Goal: Task Accomplishment & Management: Use online tool/utility

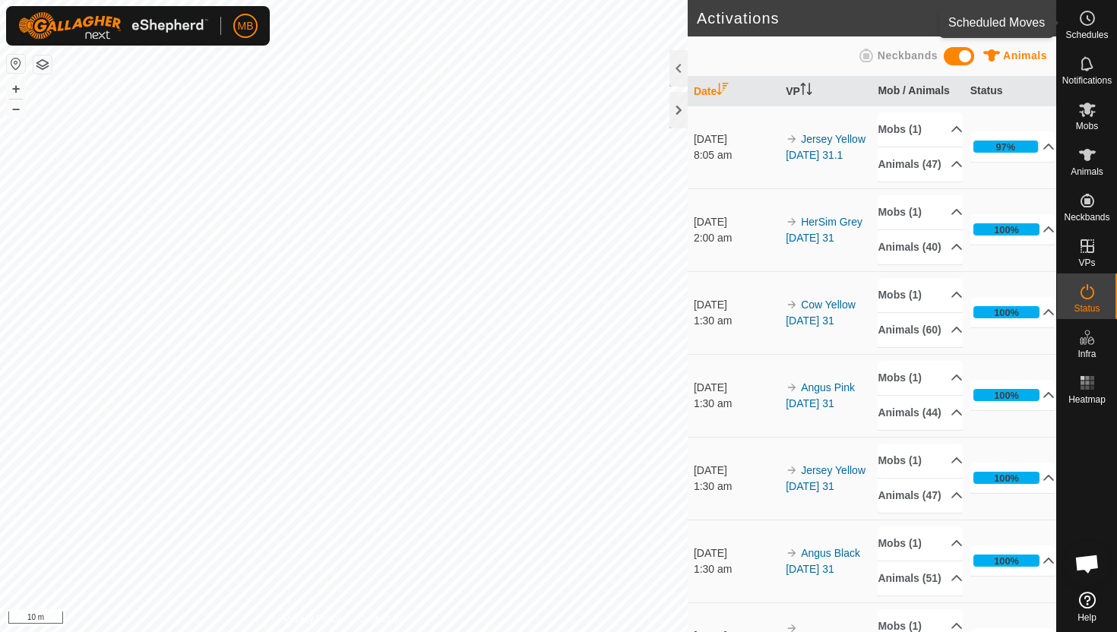
click at [1088, 13] on icon at bounding box center [1087, 18] width 18 height 18
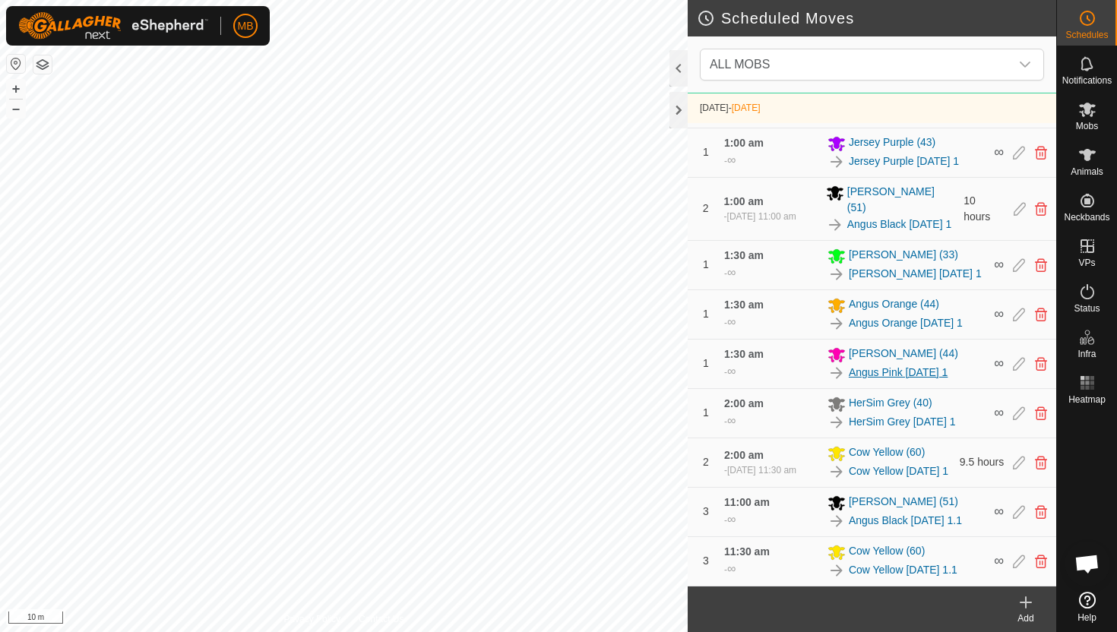
scroll to position [935, 0]
click at [1087, 109] on icon at bounding box center [1087, 110] width 17 height 14
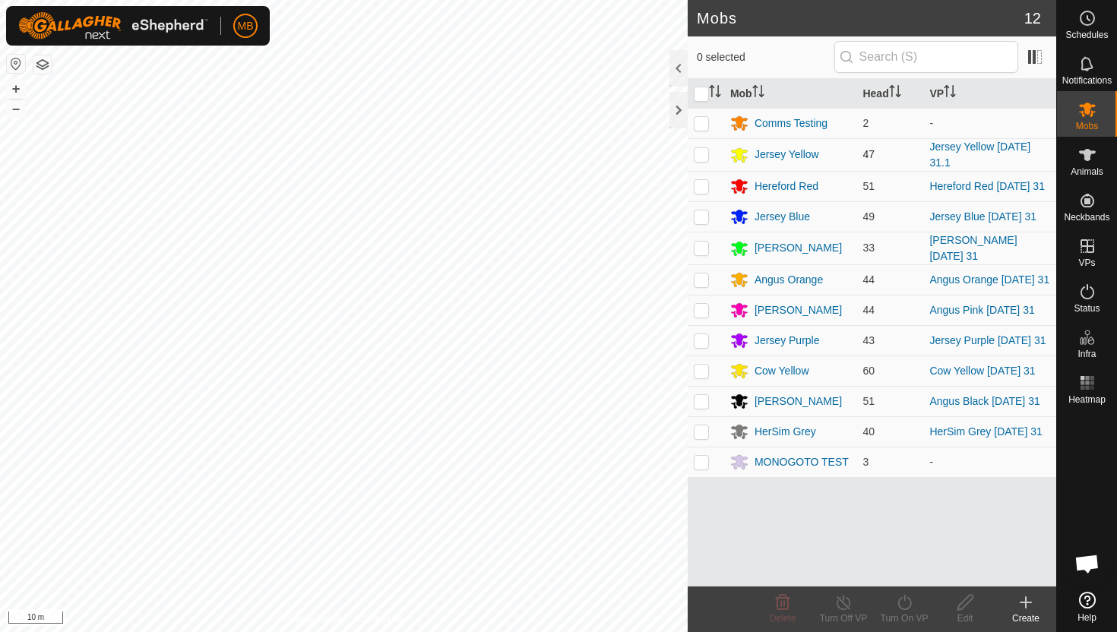
click at [702, 153] on p-checkbox at bounding box center [701, 154] width 15 height 12
checkbox input "true"
click at [904, 605] on icon at bounding box center [904, 602] width 19 height 18
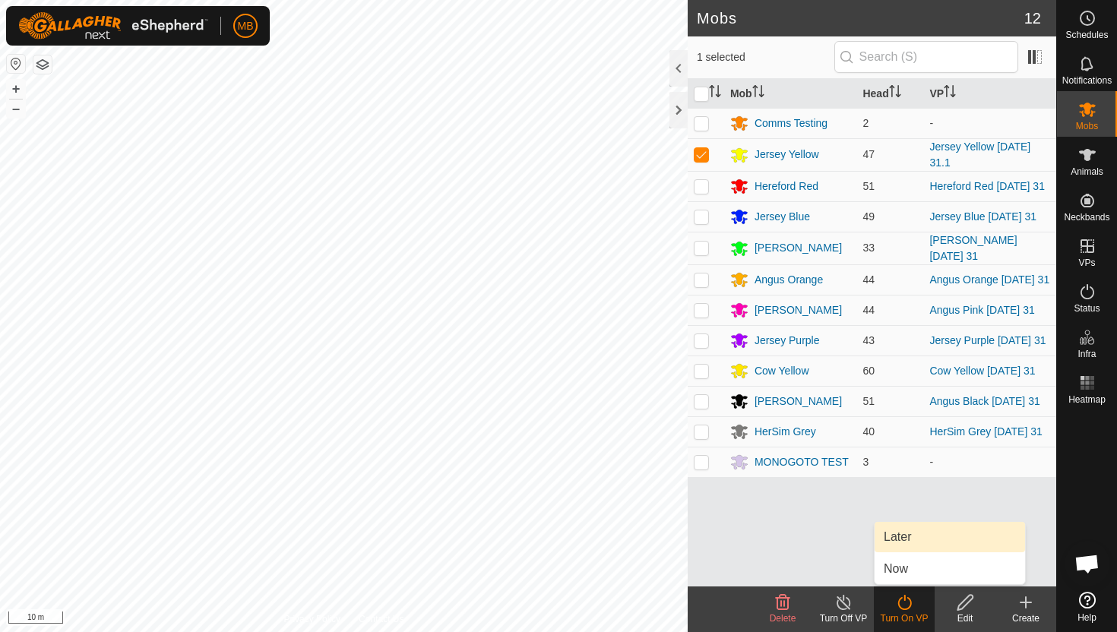
click at [910, 536] on link "Later" at bounding box center [950, 537] width 150 height 30
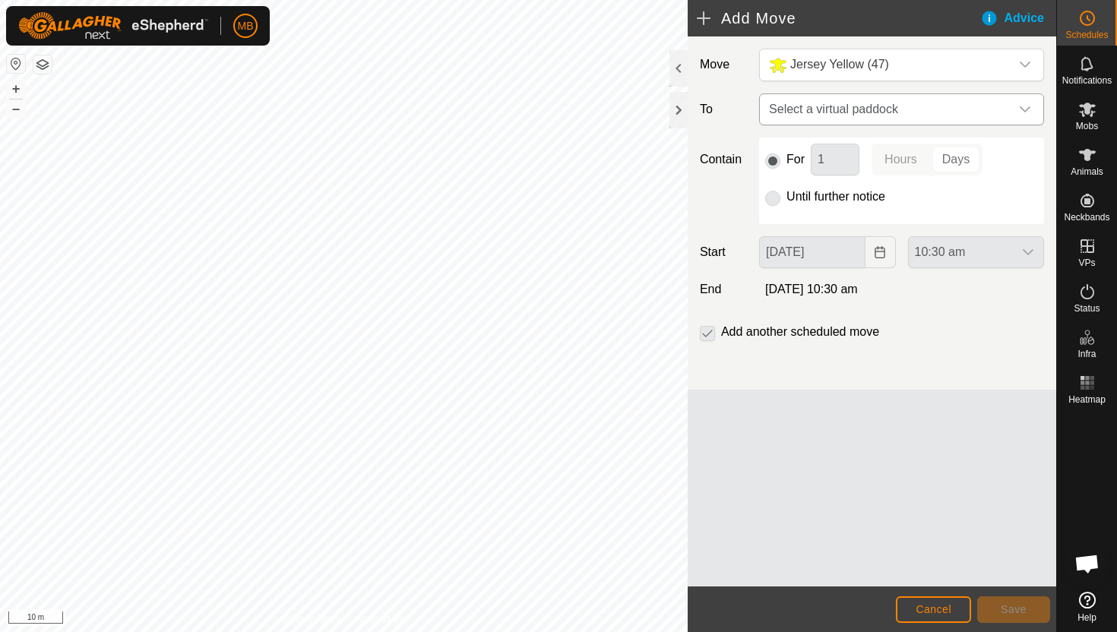
click at [1024, 108] on icon "dropdown trigger" at bounding box center [1025, 109] width 12 height 12
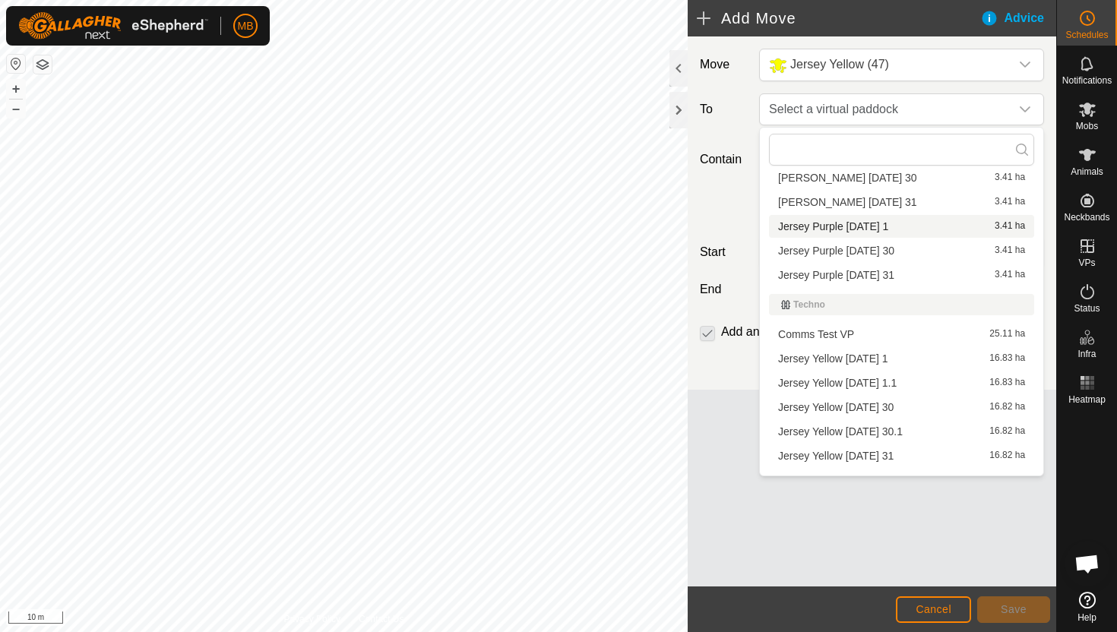
scroll to position [413, 0]
click at [879, 353] on li "Jersey Yellow Monday 1 16.83 ha" at bounding box center [901, 357] width 265 height 23
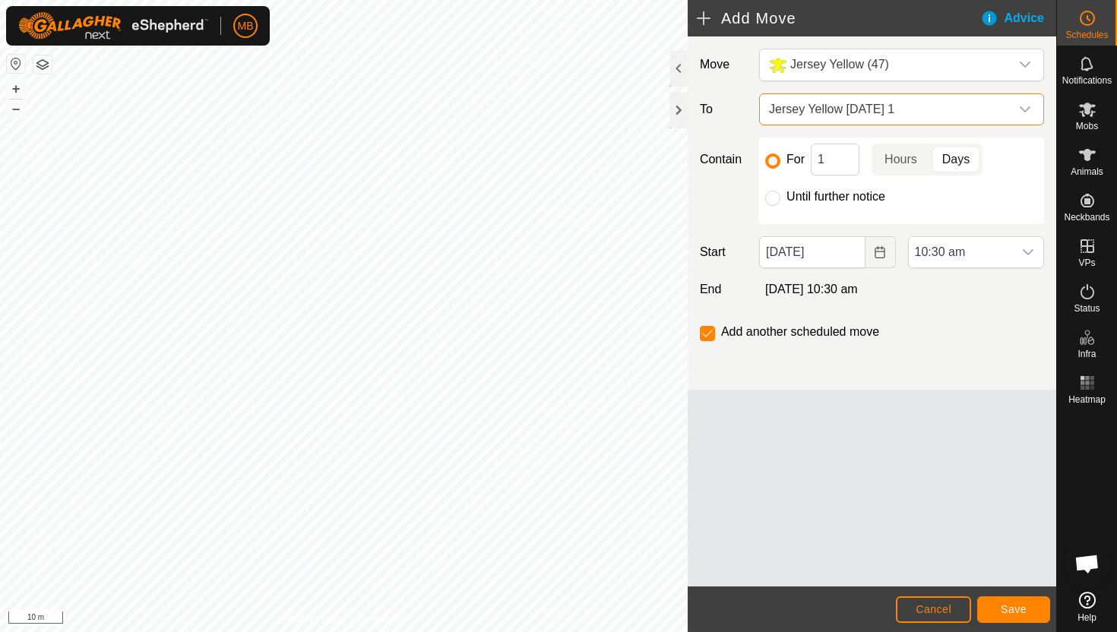
click at [851, 198] on label "Until further notice" at bounding box center [835, 197] width 99 height 12
click at [780, 198] on input "Until further notice" at bounding box center [772, 198] width 15 height 15
radio input "true"
checkbox input "false"
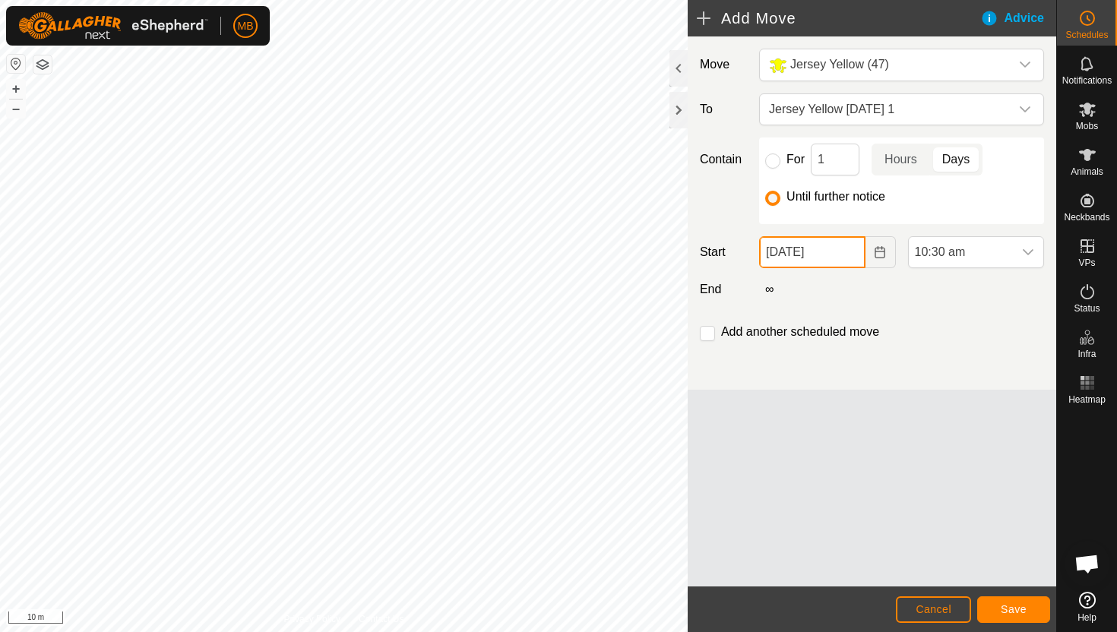
click at [853, 260] on input "31 Aug, 2025" at bounding box center [812, 252] width 106 height 32
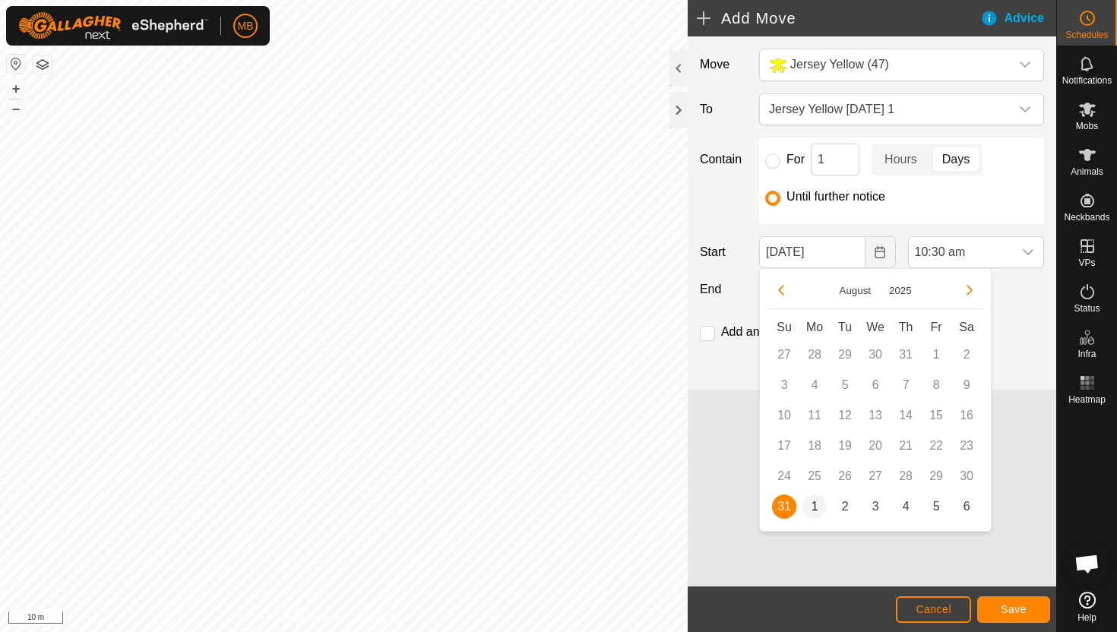
click at [812, 504] on span "1" at bounding box center [814, 507] width 24 height 24
type input "01 Sep, 2025"
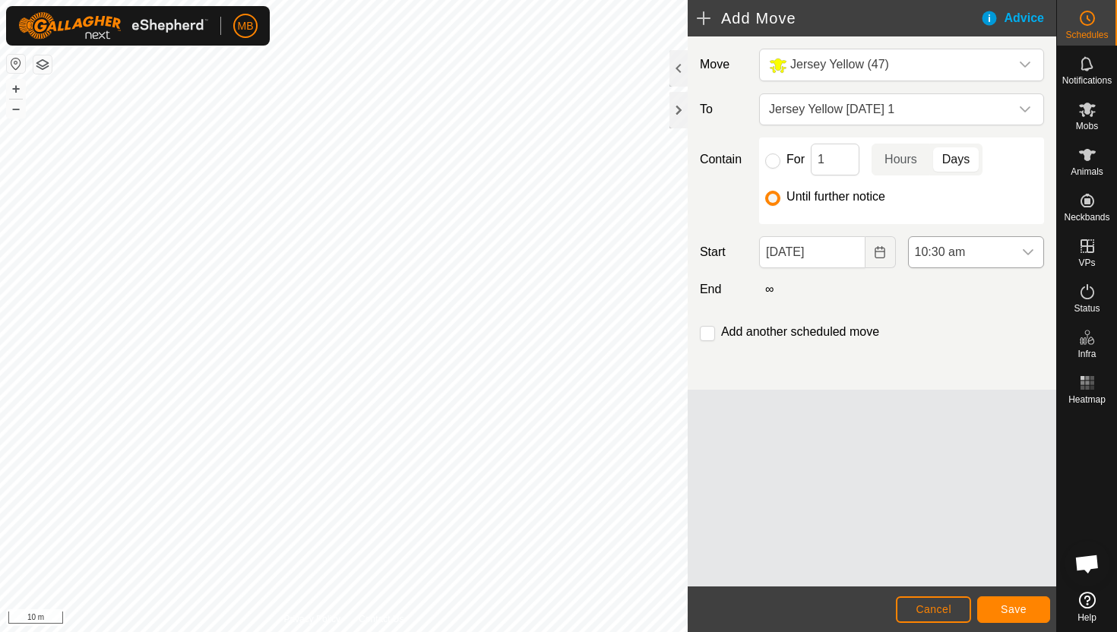
click at [1013, 249] on div "dropdown trigger" at bounding box center [1028, 252] width 30 height 30
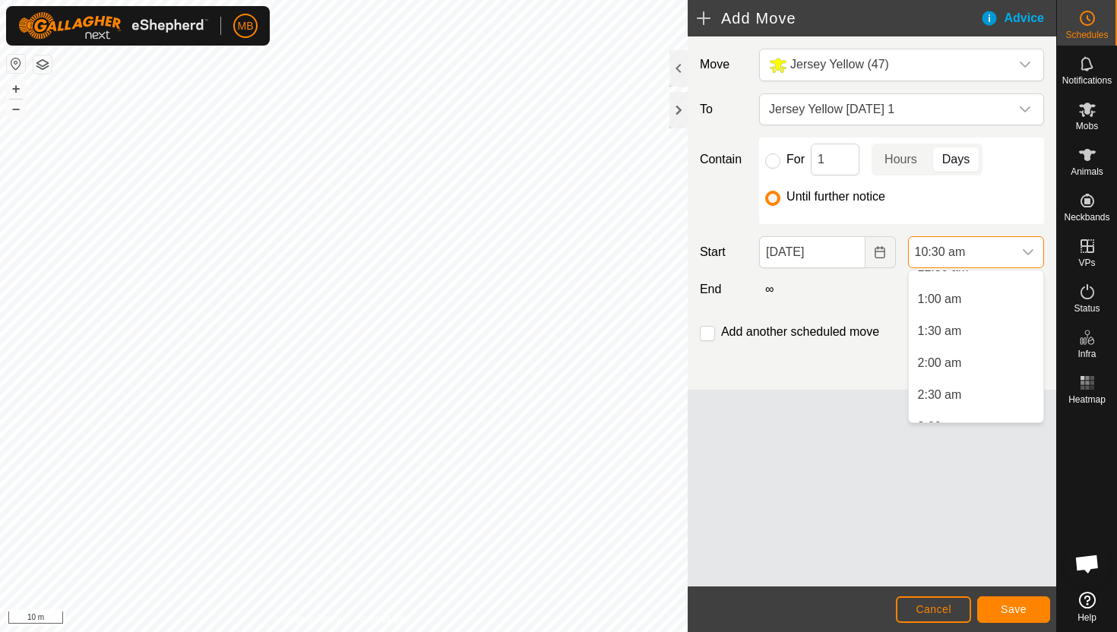
scroll to position [0, 0]
click at [997, 288] on li "12:00 am" at bounding box center [976, 285] width 134 height 30
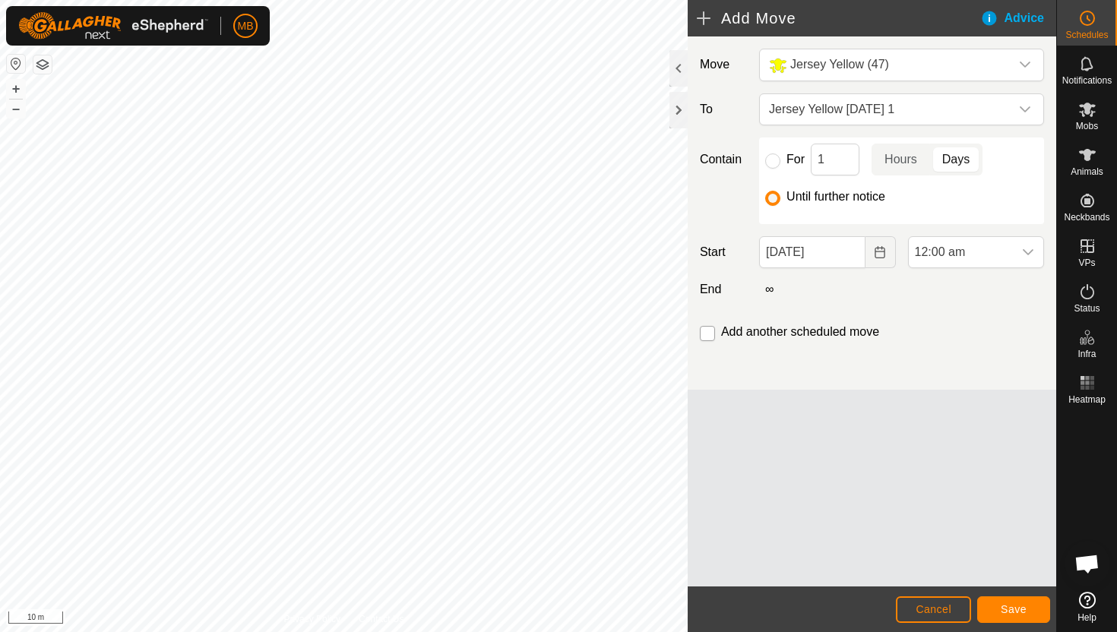
click at [708, 334] on input "checkbox" at bounding box center [707, 333] width 15 height 15
click at [1014, 604] on span "Save" at bounding box center [1014, 609] width 26 height 12
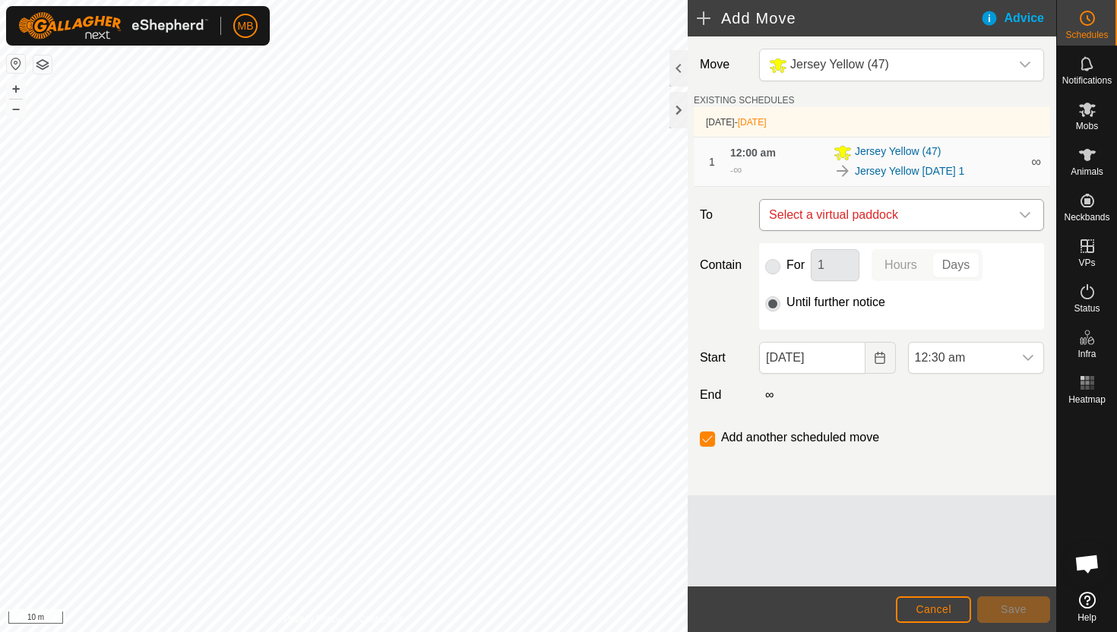
click at [1017, 218] on div "dropdown trigger" at bounding box center [1025, 215] width 30 height 30
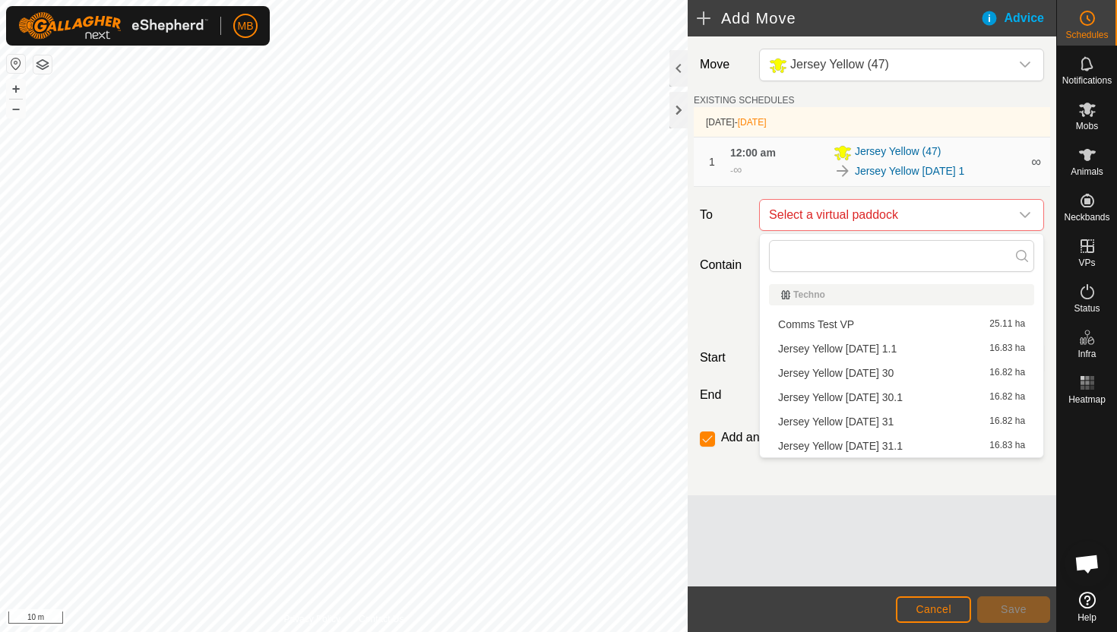
click at [903, 350] on li "Jersey Yellow Monday 1.1 16.83 ha" at bounding box center [901, 348] width 265 height 23
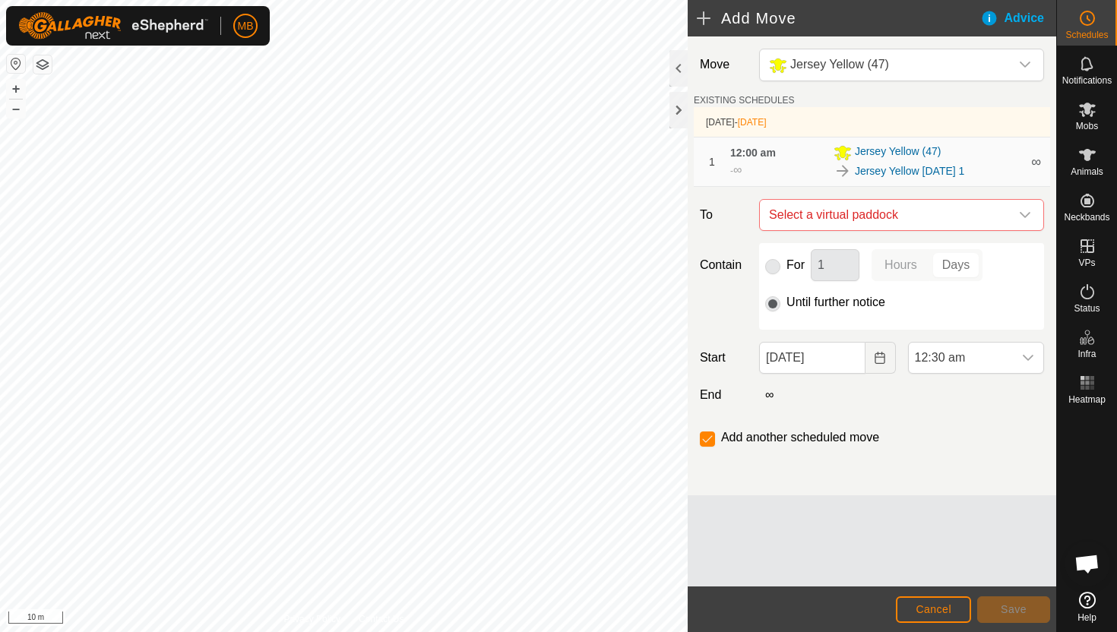
checkbox input "false"
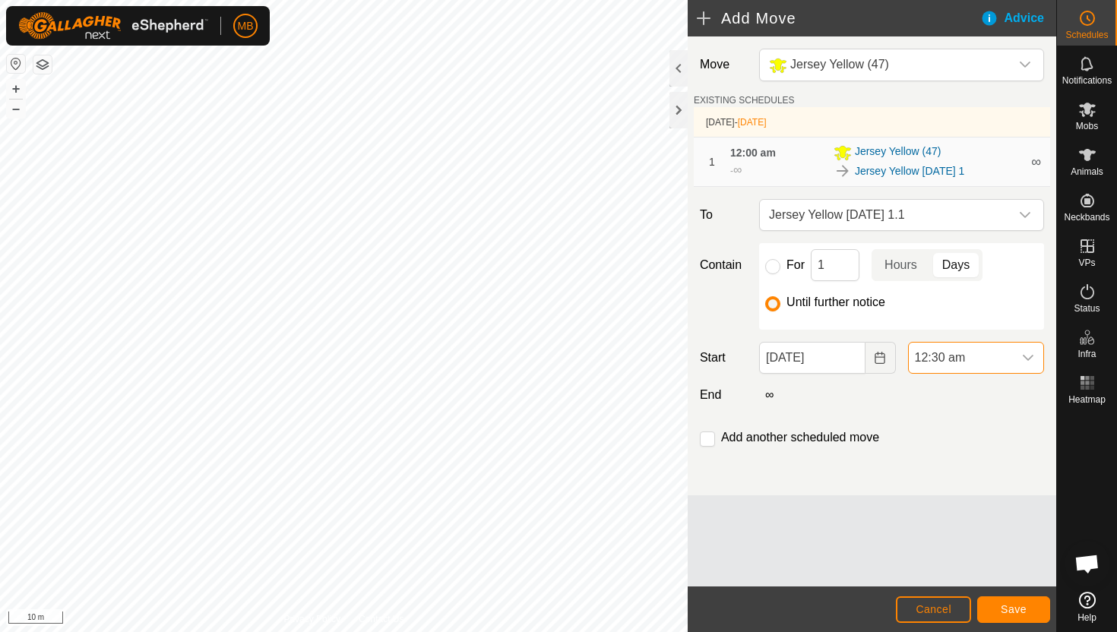
click at [984, 358] on span "12:30 am" at bounding box center [961, 358] width 104 height 30
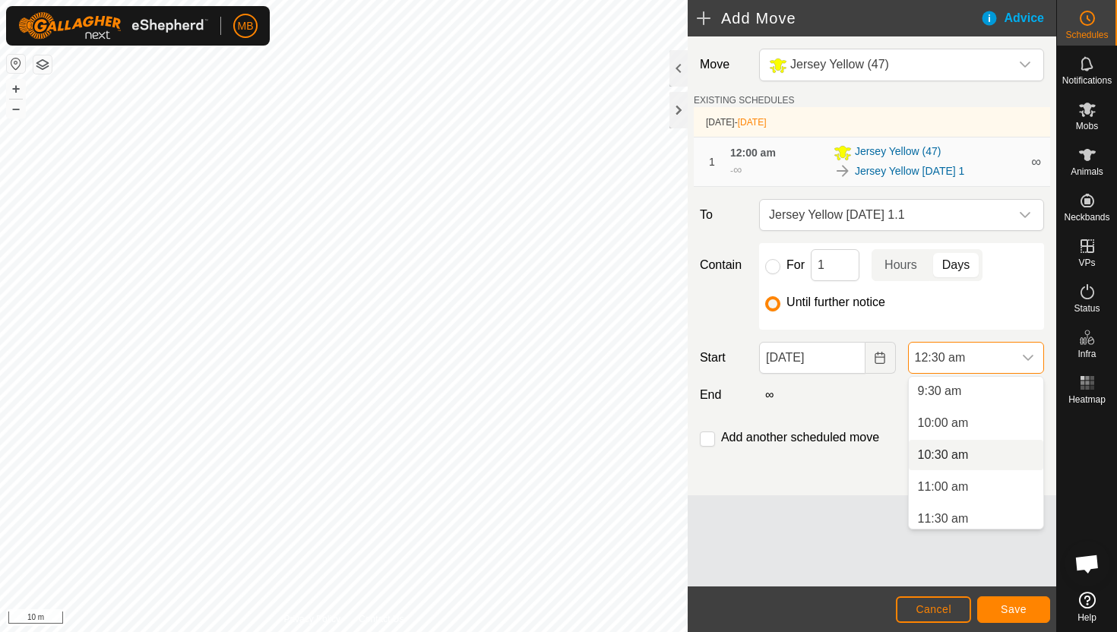
scroll to position [608, 0]
click at [984, 492] on li "11:00 am" at bounding box center [976, 486] width 134 height 30
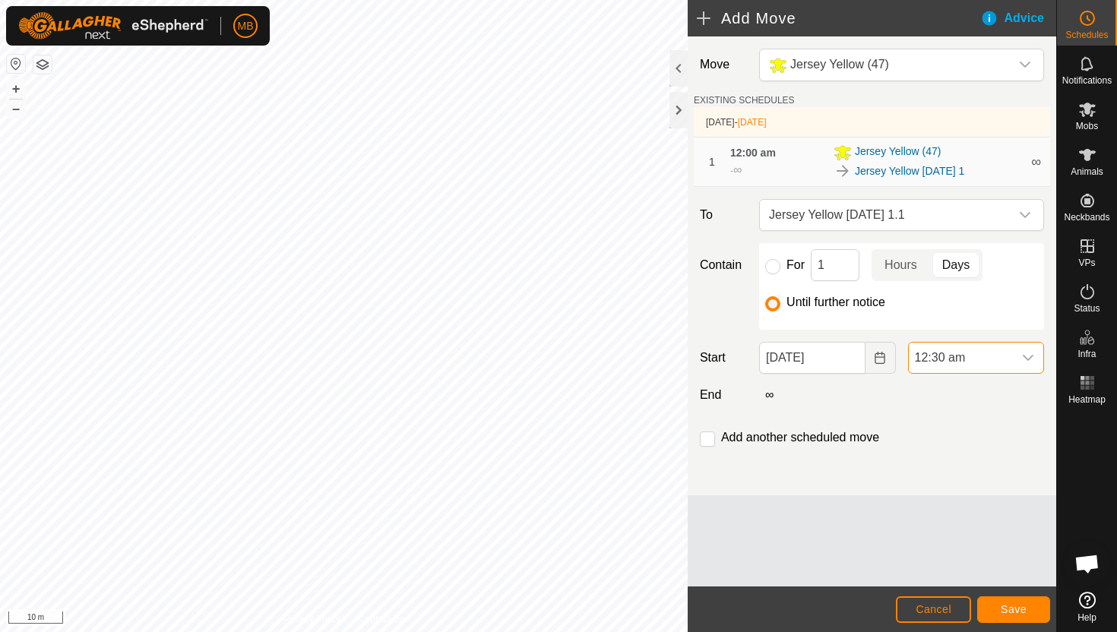
scroll to position [32, 0]
click at [1009, 613] on span "Save" at bounding box center [1014, 609] width 26 height 12
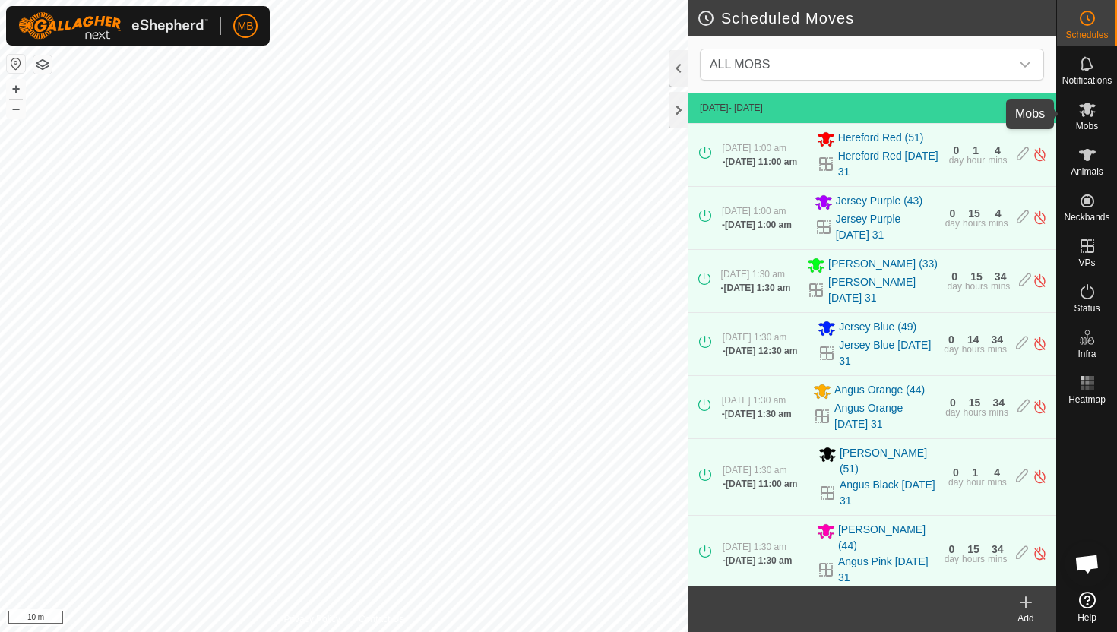
click at [1090, 112] on icon at bounding box center [1087, 109] width 18 height 18
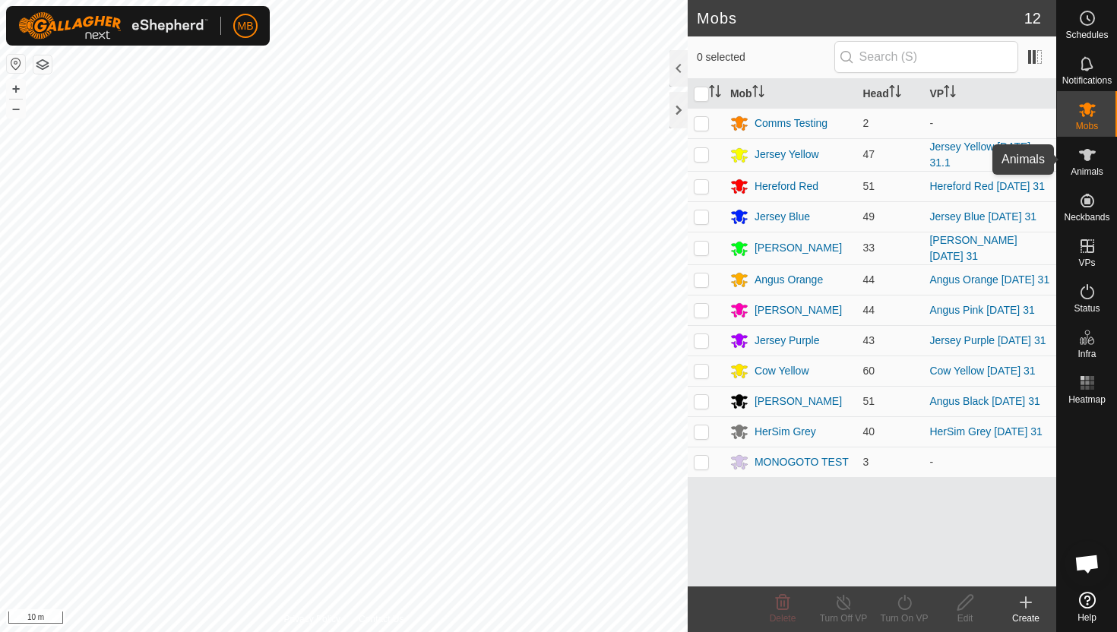
click at [1086, 160] on icon at bounding box center [1087, 155] width 17 height 12
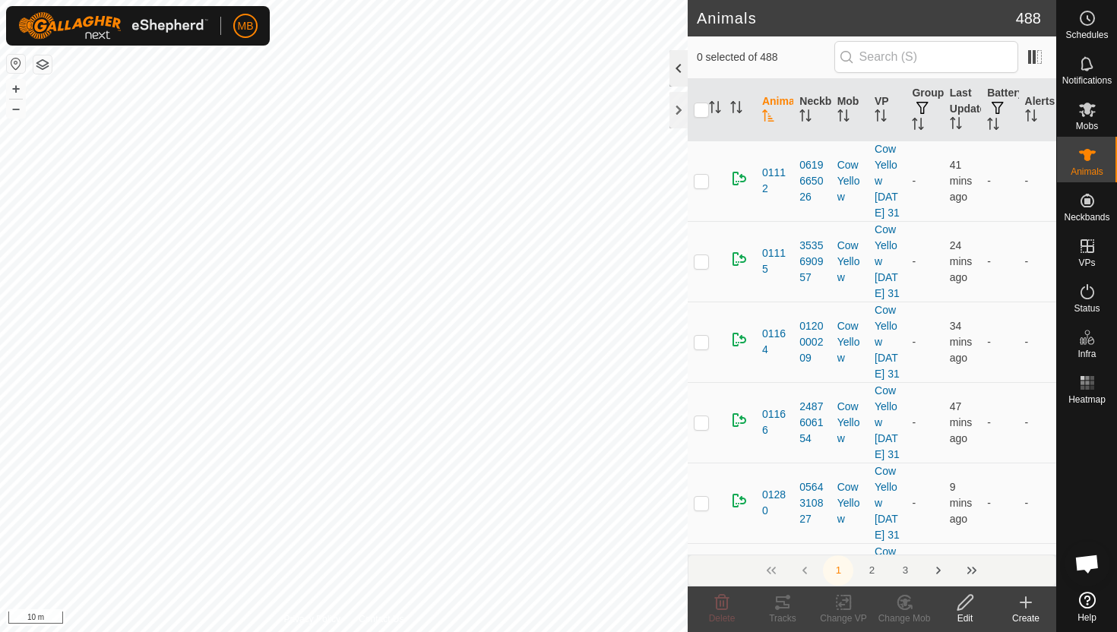
click at [680, 64] on div at bounding box center [678, 68] width 18 height 36
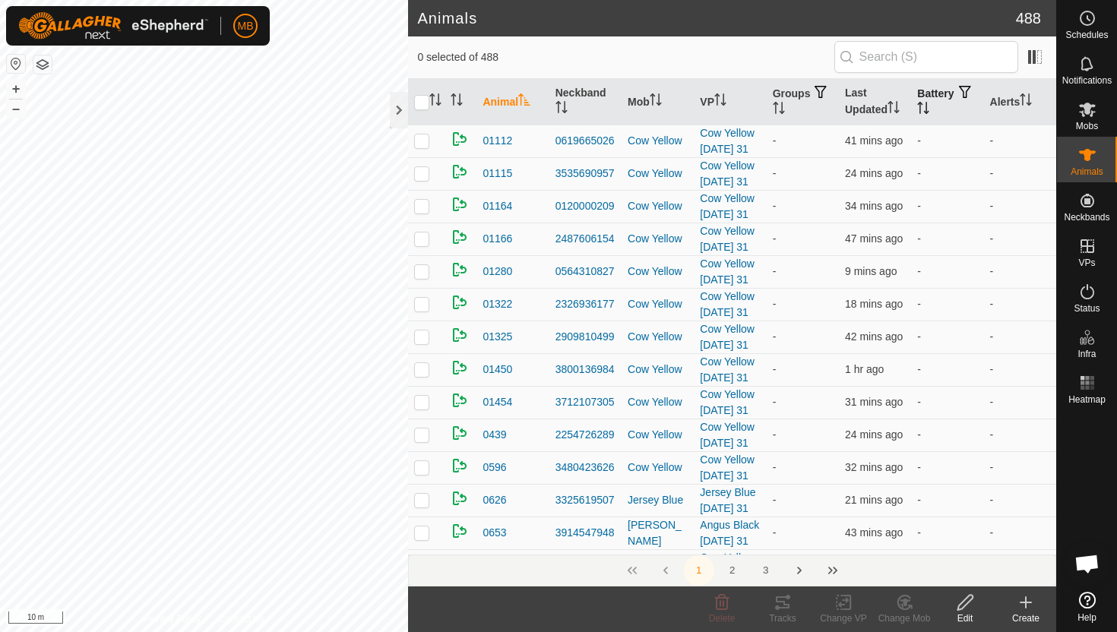
click at [928, 105] on icon "Activate to sort" at bounding box center [927, 108] width 2 height 12
click at [929, 105] on icon "Activate to sort" at bounding box center [923, 108] width 12 height 12
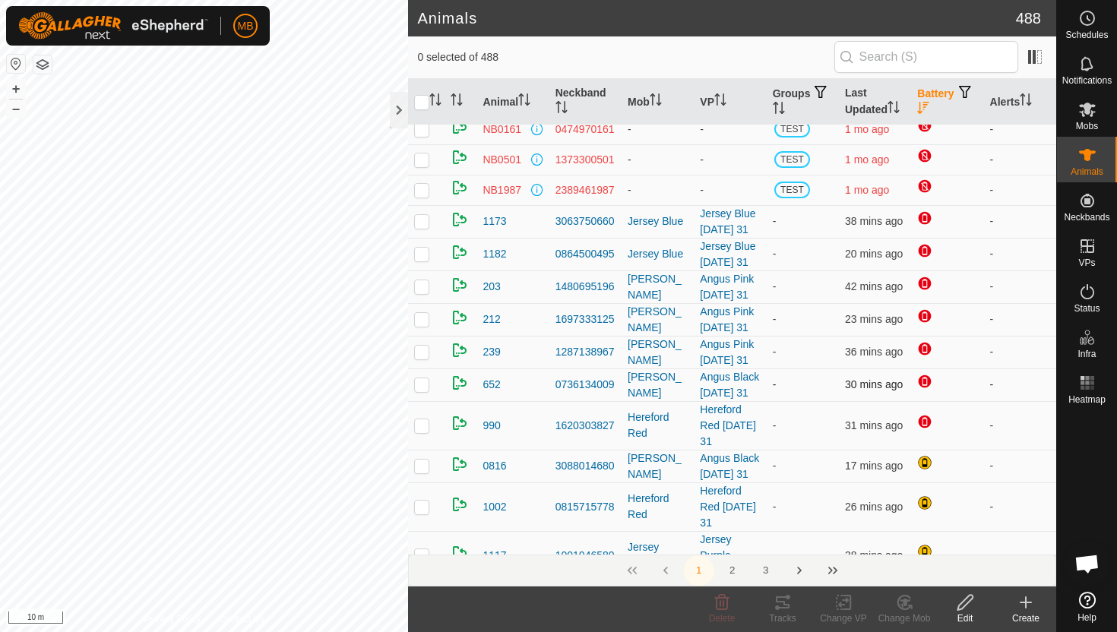
scroll to position [239, 0]
click at [399, 115] on div at bounding box center [399, 110] width 18 height 36
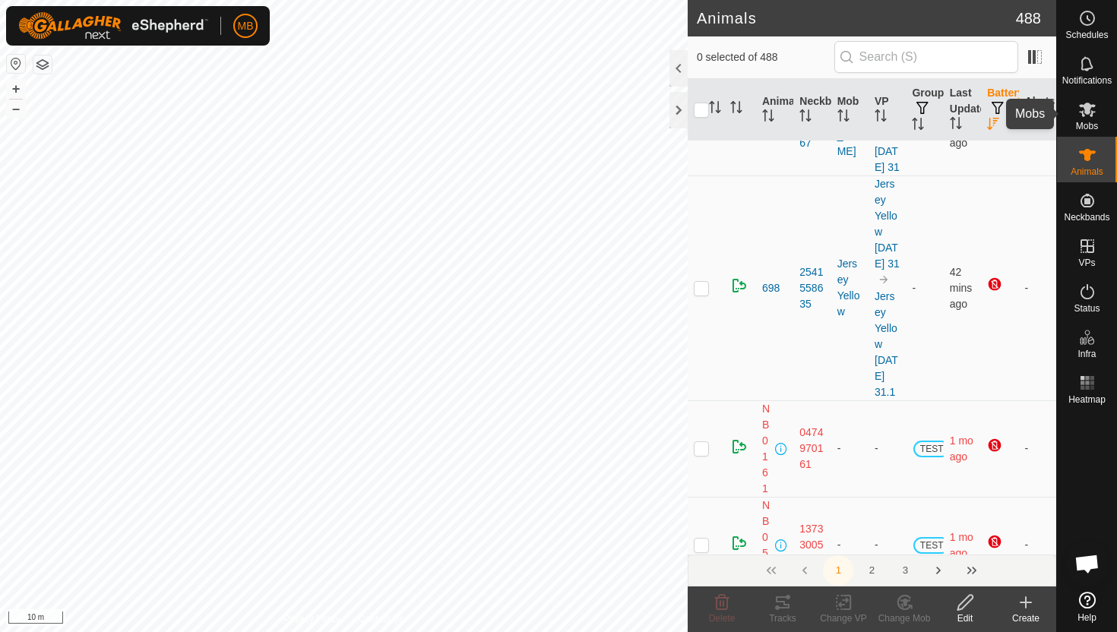
click at [1088, 117] on icon at bounding box center [1087, 109] width 18 height 18
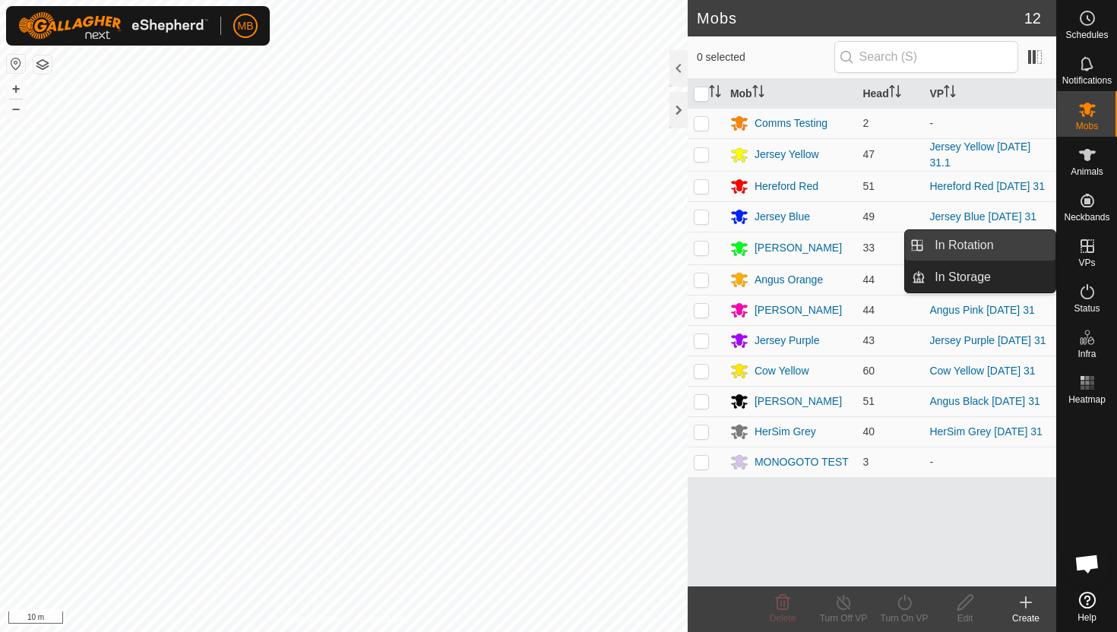
click at [1018, 246] on link "In Rotation" at bounding box center [990, 245] width 130 height 30
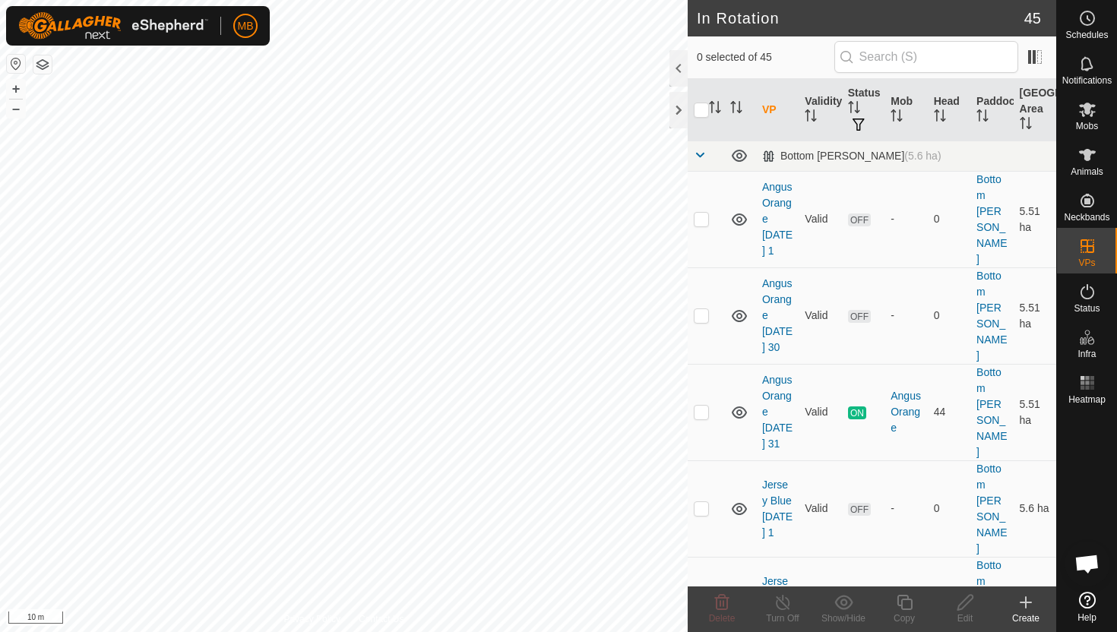
checkbox input "true"
click at [19, 112] on button "–" at bounding box center [16, 109] width 18 height 18
click at [13, 115] on button "–" at bounding box center [16, 109] width 18 height 18
click at [532, 0] on html "MB Schedules Notifications Mobs Animals Neckbands VPs Status Infra Heatmap Help…" at bounding box center [558, 316] width 1117 height 632
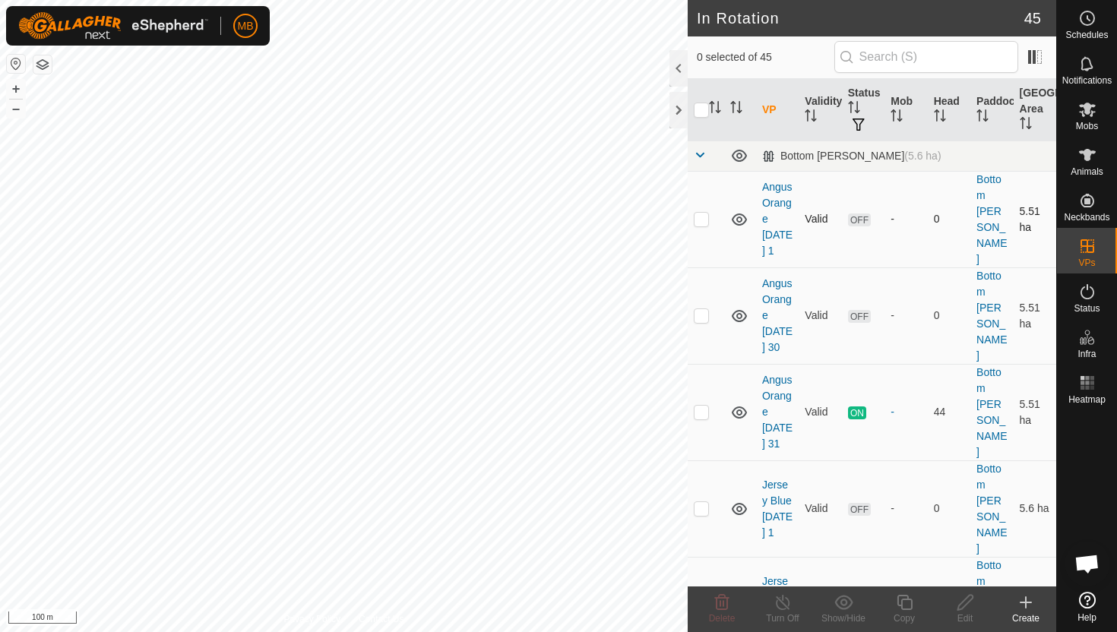
click at [702, 213] on p-checkbox at bounding box center [701, 219] width 15 height 12
checkbox input "true"
click at [904, 604] on icon at bounding box center [904, 602] width 19 height 18
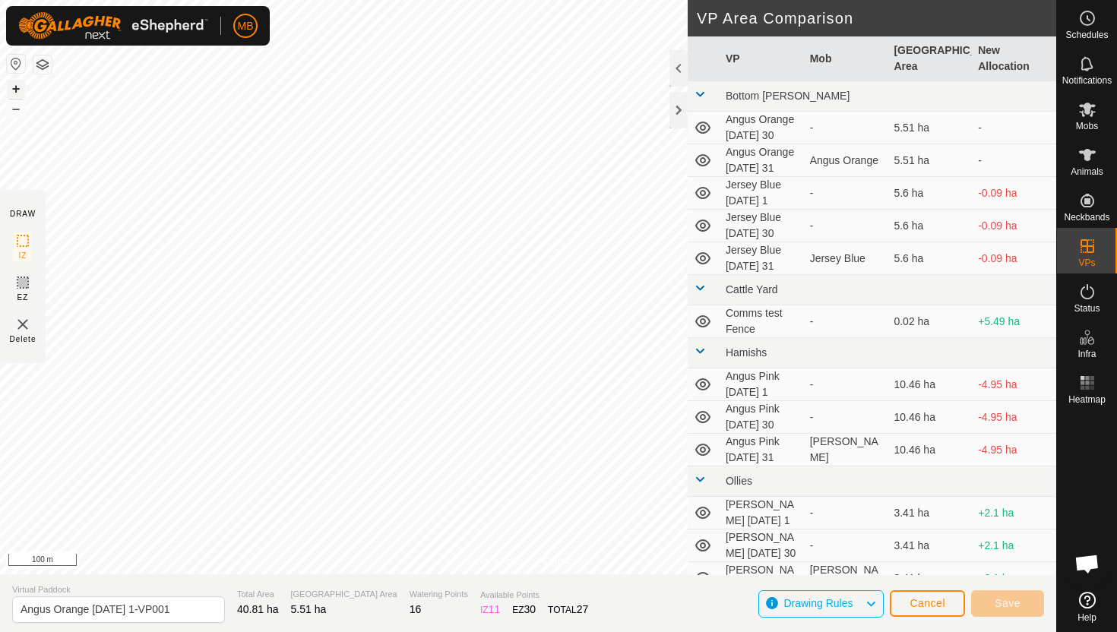
click at [13, 87] on button "+" at bounding box center [16, 89] width 18 height 18
click at [40, 32] on div "MB Schedules Notifications Mobs Animals Neckbands VPs Status Infra Heatmap Help…" at bounding box center [558, 316] width 1117 height 632
click at [18, 86] on button "+" at bounding box center [16, 89] width 18 height 18
click at [16, 87] on button "+" at bounding box center [16, 89] width 18 height 18
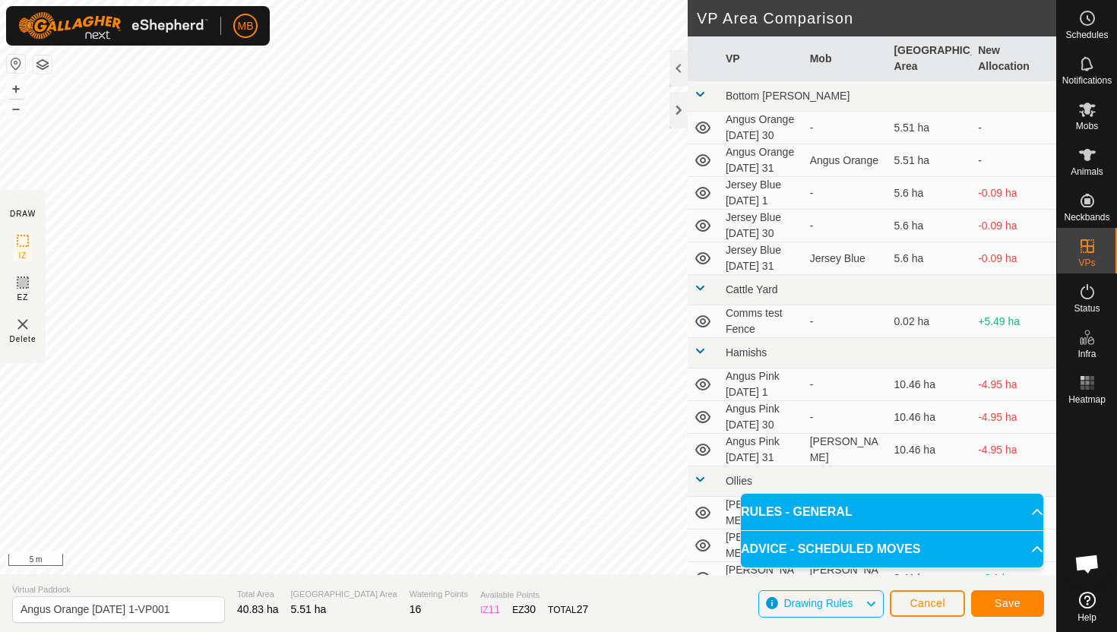
click at [495, 0] on html "MB Schedules Notifications Mobs Animals Neckbands VPs Status Infra Heatmap Help…" at bounding box center [558, 316] width 1117 height 632
click at [460, 0] on html "MB Schedules Notifications Mobs Animals Neckbands VPs Status Infra Heatmap Help…" at bounding box center [558, 316] width 1117 height 632
click at [185, 609] on input "Angus Orange Monday 1-VP001" at bounding box center [118, 609] width 213 height 27
type input "Angus Orange Tuesday 2"
click at [1017, 597] on span "Save" at bounding box center [1008, 603] width 26 height 12
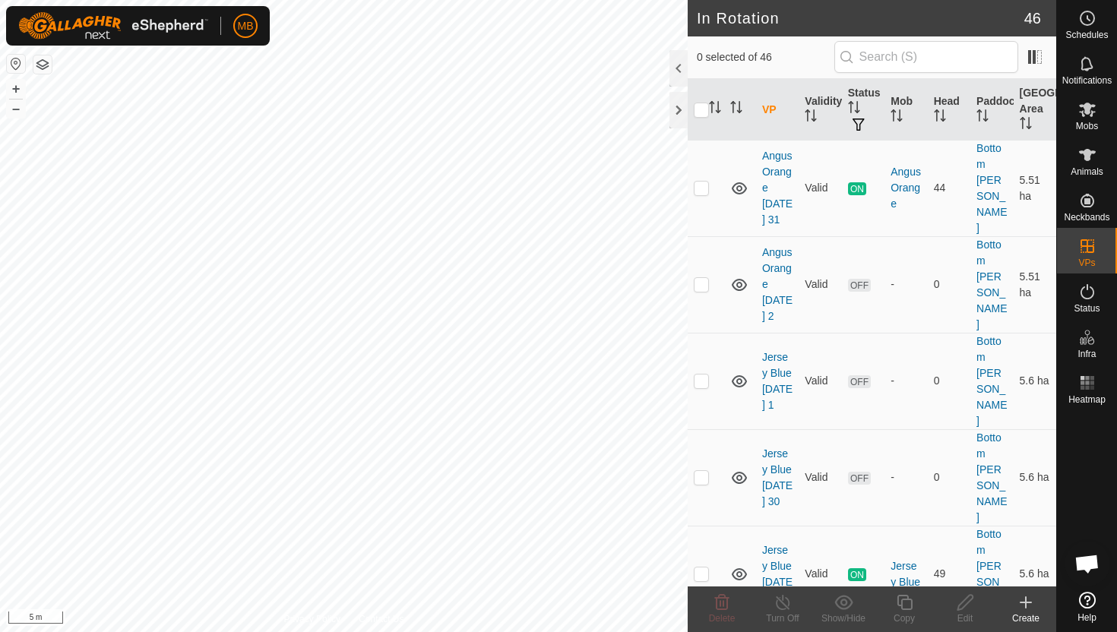
scroll to position [226, 0]
click at [702, 373] on p-checkbox at bounding box center [701, 379] width 15 height 12
checkbox input "true"
click at [906, 596] on icon at bounding box center [904, 602] width 19 height 18
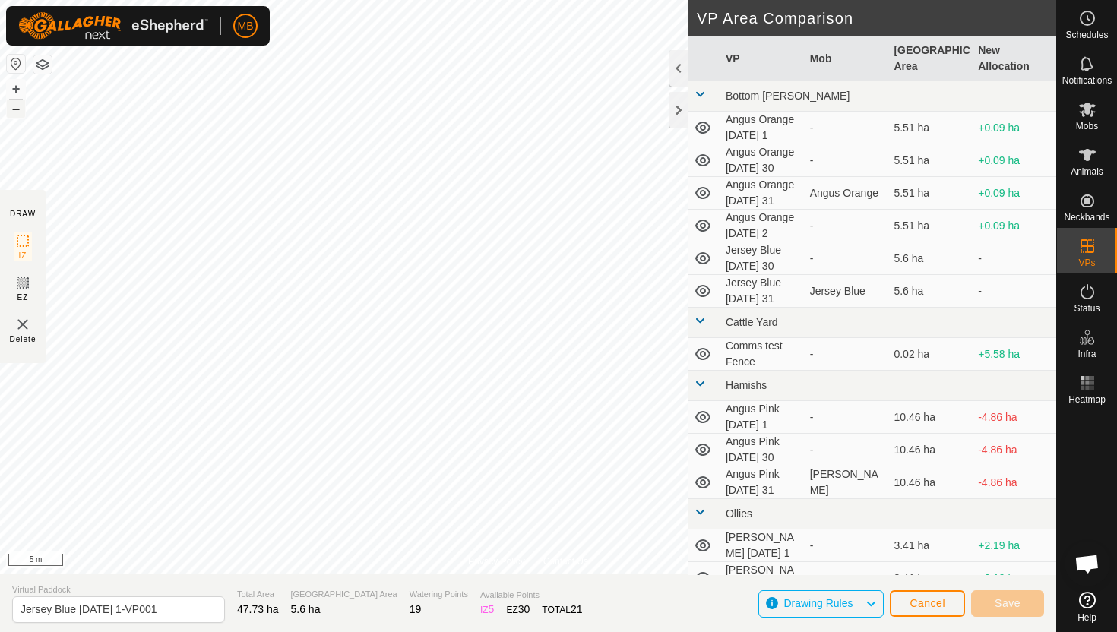
click at [24, 111] on button "–" at bounding box center [16, 109] width 18 height 18
click at [17, 88] on button "+" at bounding box center [16, 89] width 18 height 18
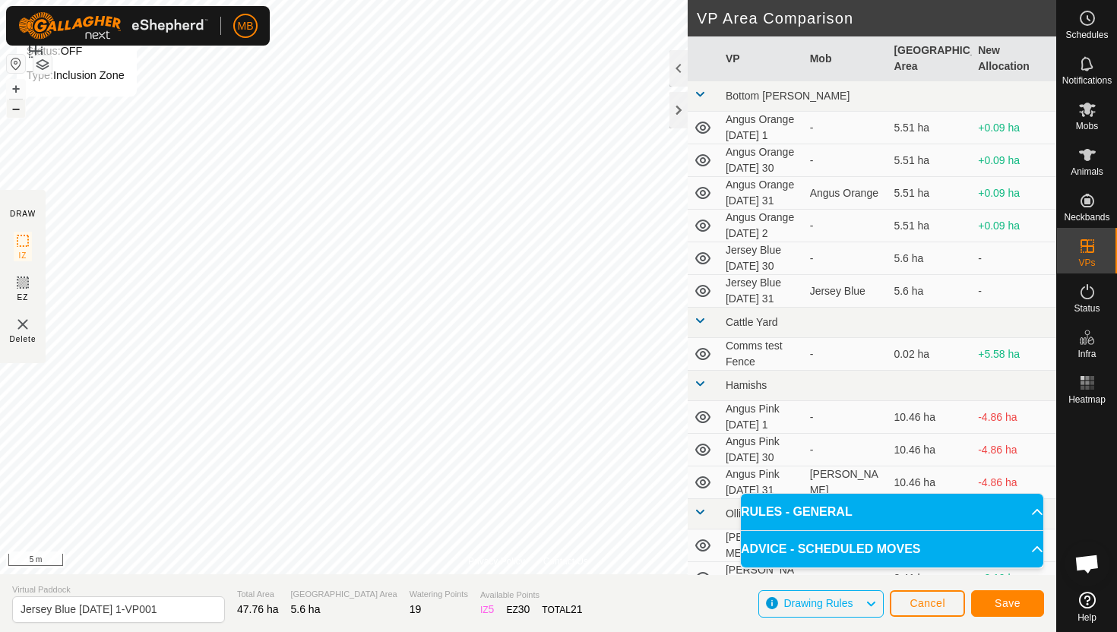
click at [14, 112] on button "–" at bounding box center [16, 109] width 18 height 18
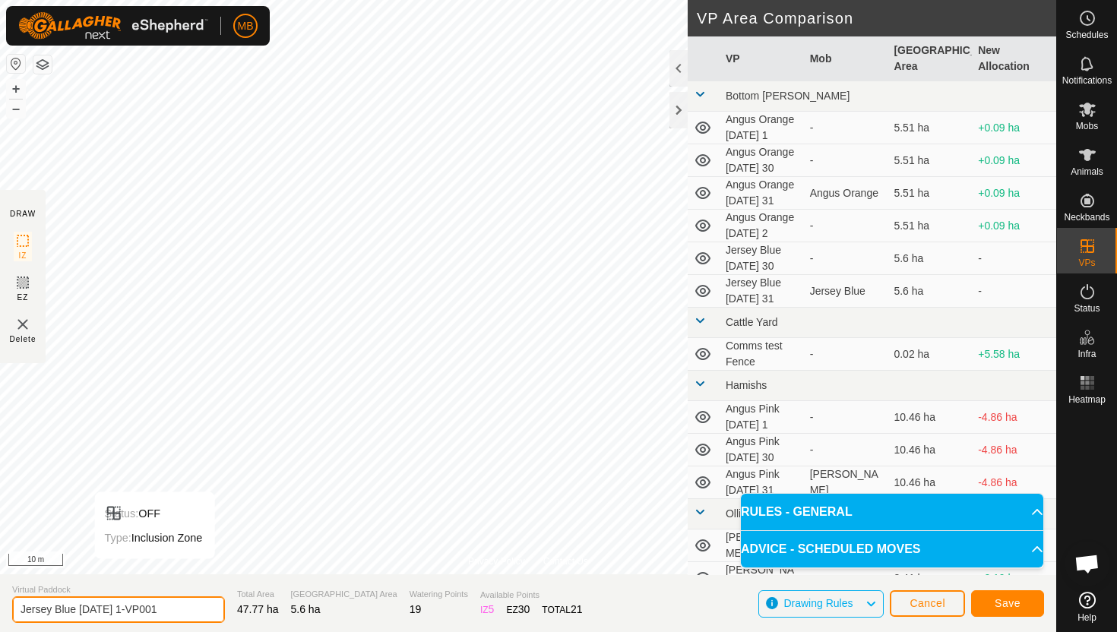
click at [170, 609] on input "Jersey Blue Monday 1-VP001" at bounding box center [118, 609] width 213 height 27
type input "Jersey Blue Tuesday 2"
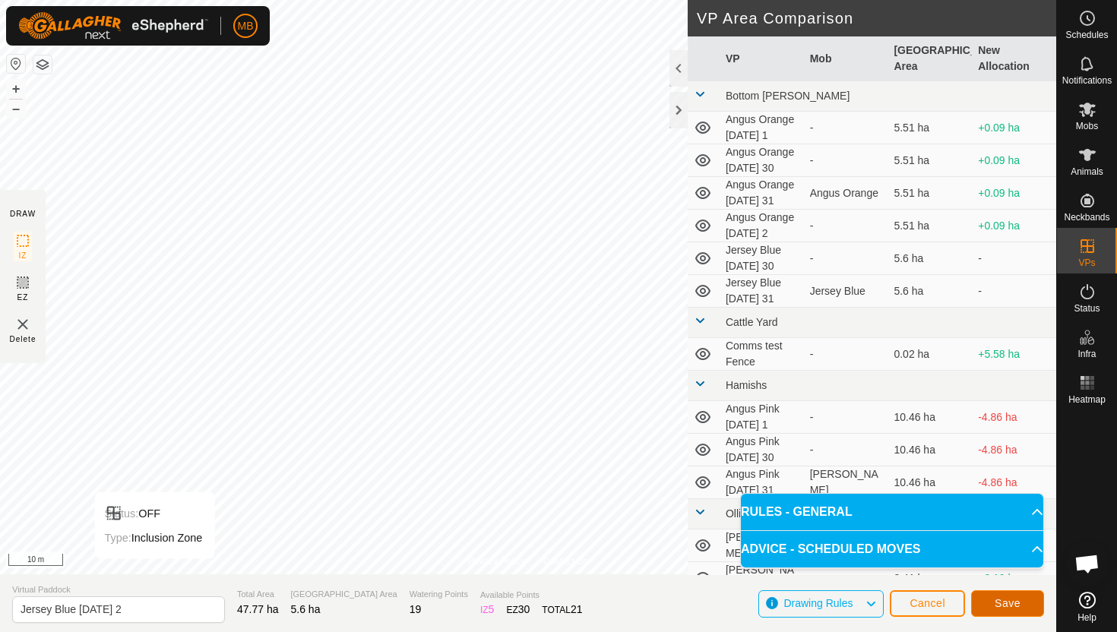
click at [1016, 597] on span "Save" at bounding box center [1008, 603] width 26 height 12
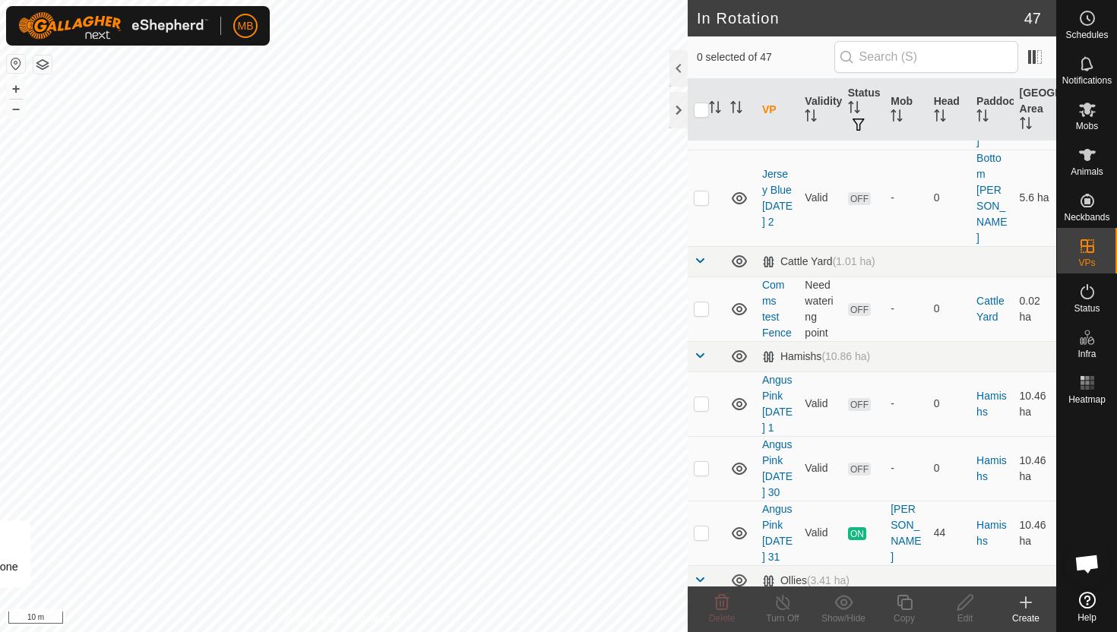
scroll to position [699, 0]
click at [703, 395] on p-checkbox at bounding box center [701, 401] width 15 height 12
checkbox input "true"
click at [906, 602] on icon at bounding box center [904, 602] width 19 height 18
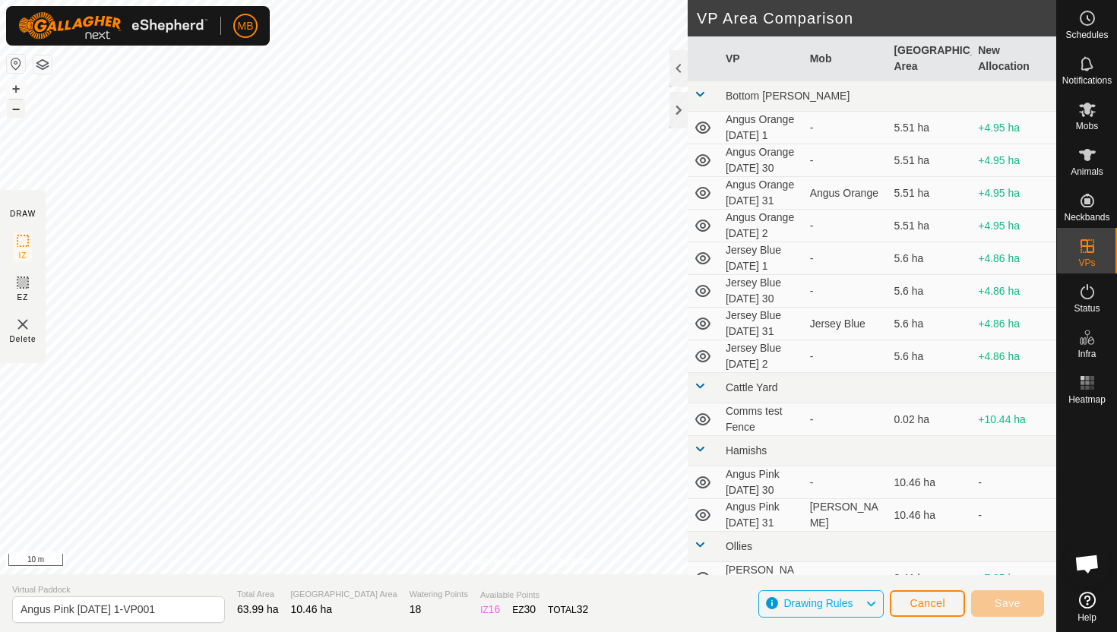
click at [17, 111] on button "–" at bounding box center [16, 109] width 18 height 18
click at [16, 88] on button "+" at bounding box center [16, 89] width 18 height 18
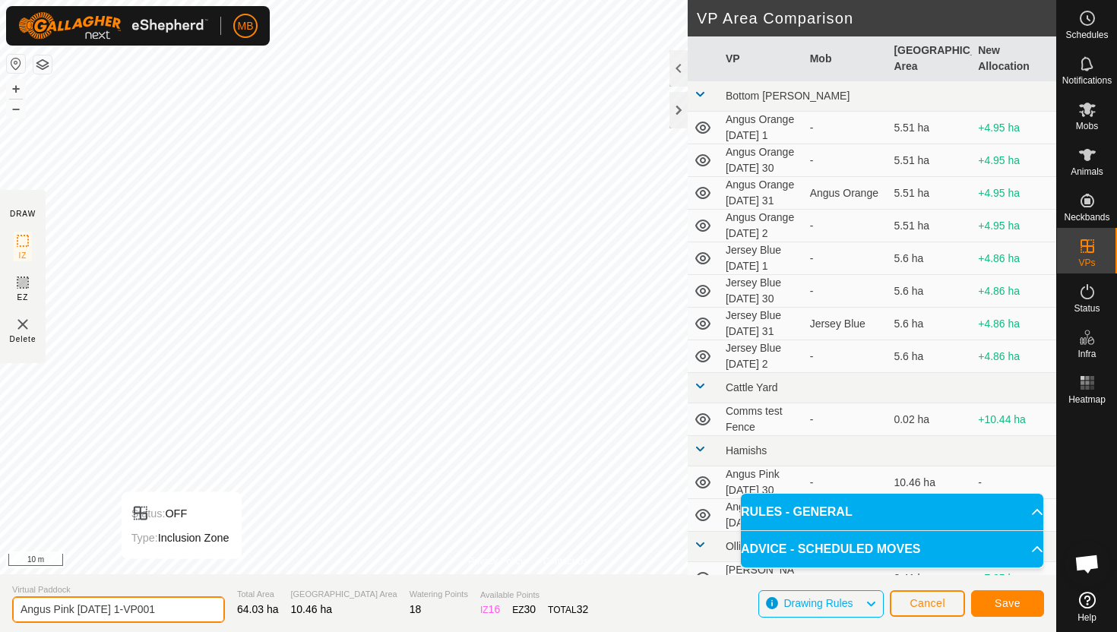
click at [174, 610] on input "Angus Pink Monday 1-VP001" at bounding box center [118, 609] width 213 height 27
type input "Angus Pink Tuesday 2"
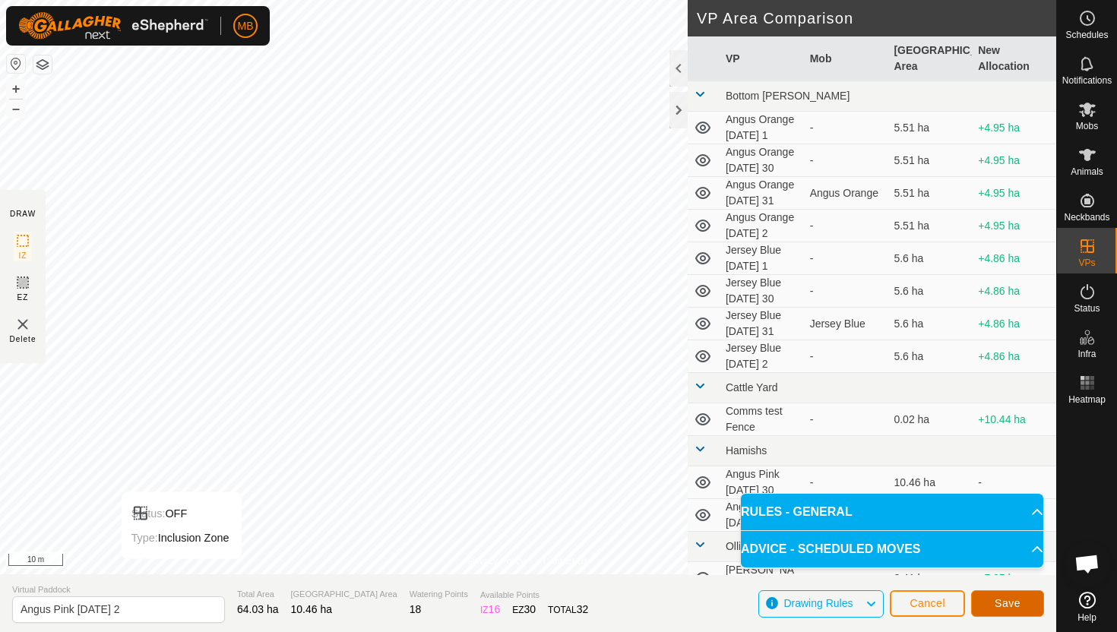
click at [1018, 603] on span "Save" at bounding box center [1008, 603] width 26 height 12
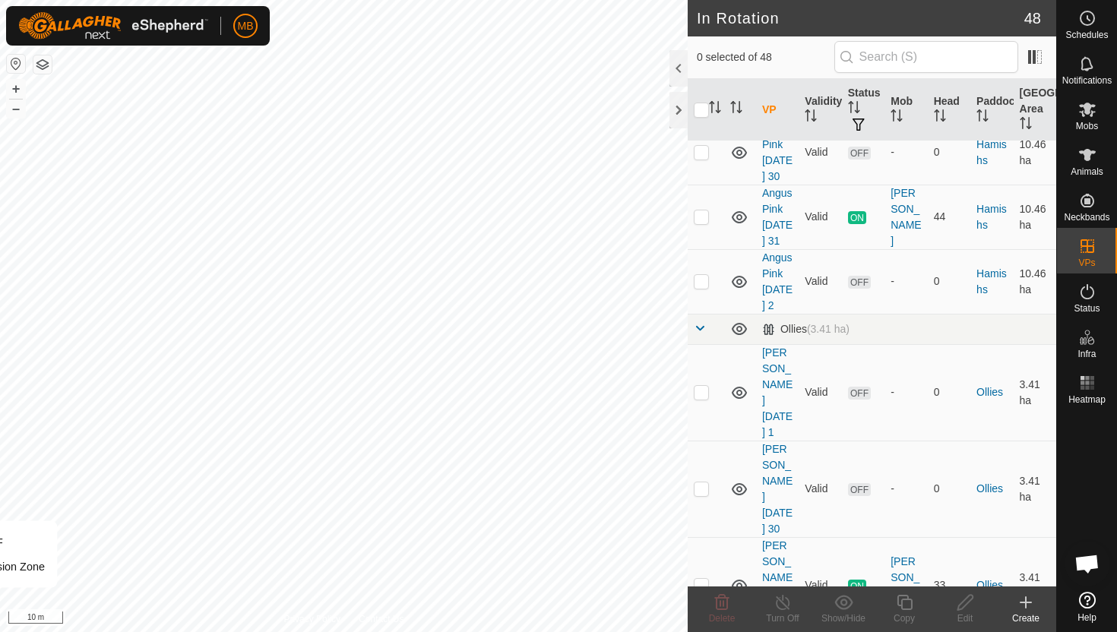
scroll to position [1004, 0]
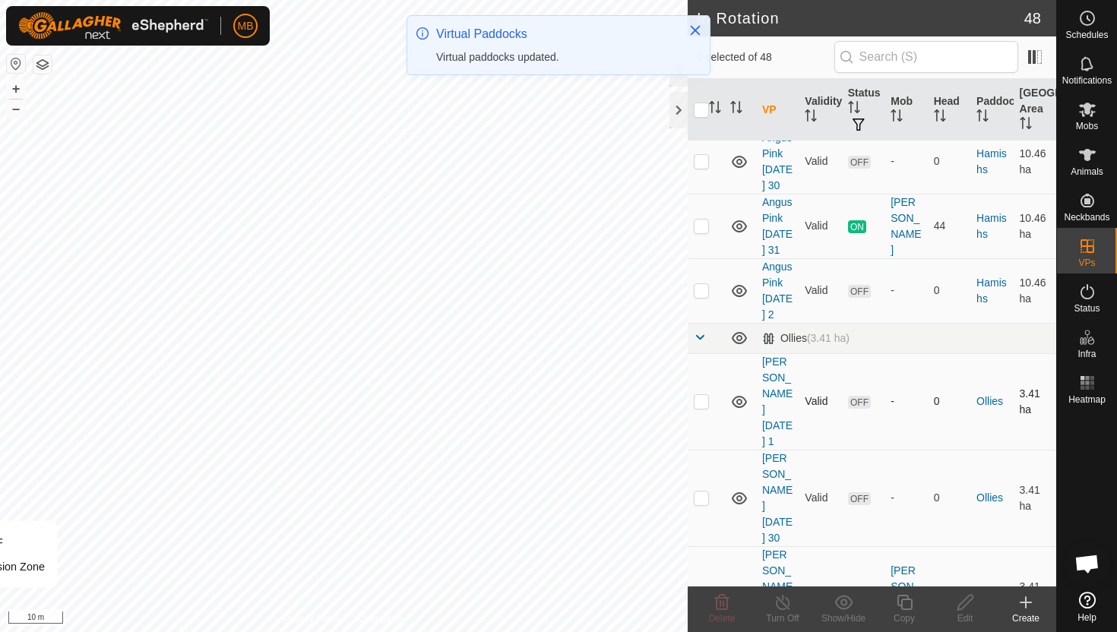
click at [702, 395] on p-checkbox at bounding box center [701, 401] width 15 height 12
checkbox input "true"
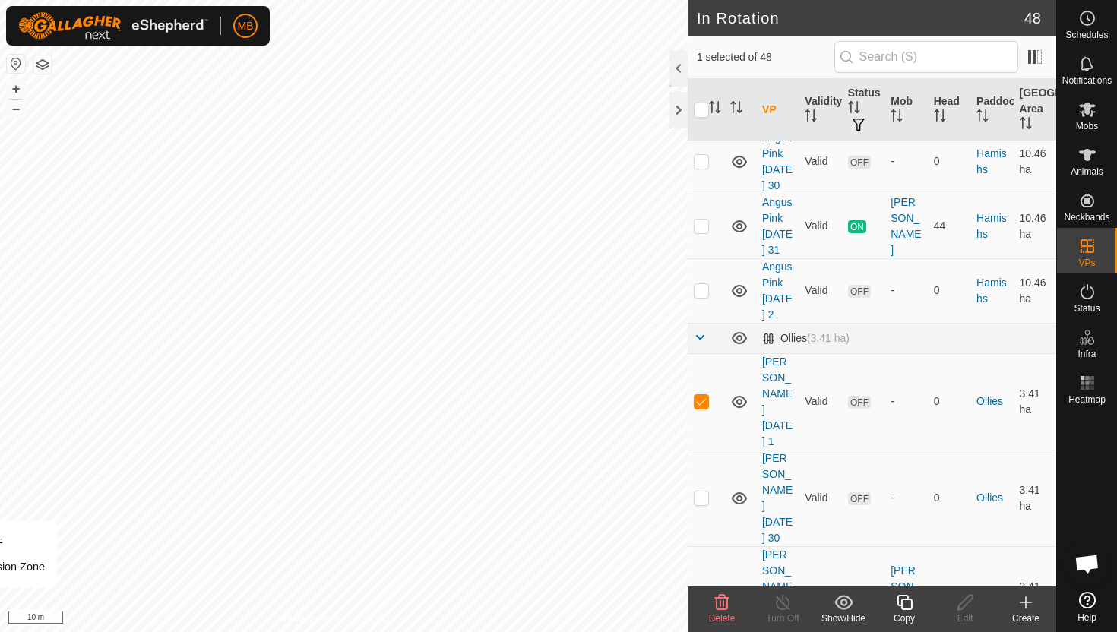
click at [901, 599] on icon at bounding box center [904, 602] width 19 height 18
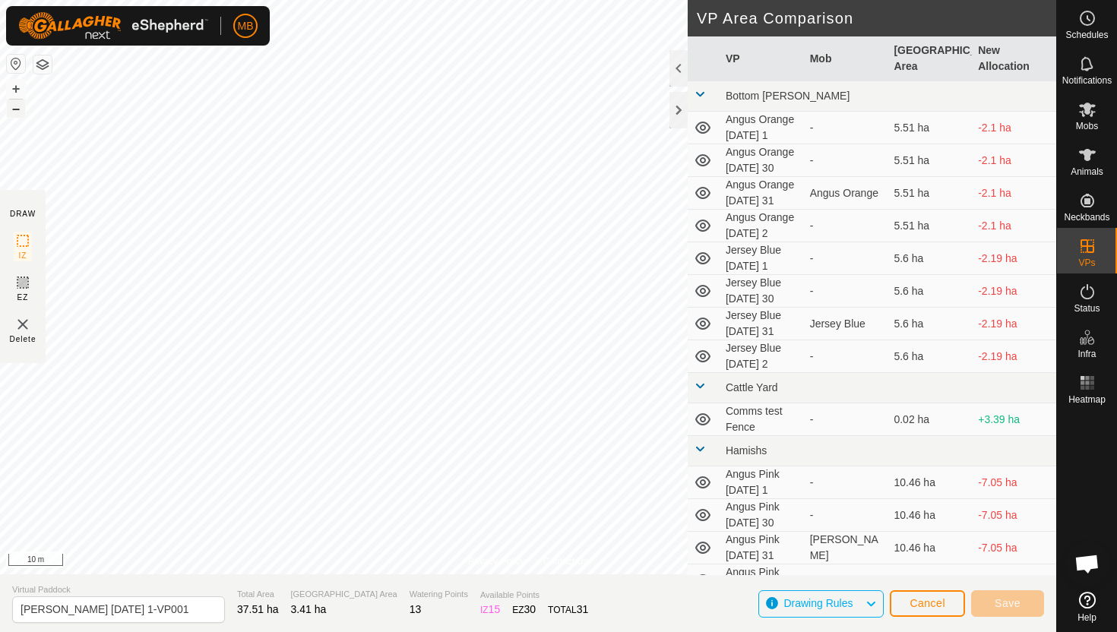
click at [10, 109] on button "–" at bounding box center [16, 109] width 18 height 18
click at [631, 0] on html "MB Schedules Notifications Mobs Animals Neckbands VPs Status Infra Heatmap Help…" at bounding box center [558, 316] width 1117 height 632
click at [793, 0] on html "MB Schedules Notifications Mobs Animals Neckbands VPs Status Infra Heatmap Help…" at bounding box center [558, 316] width 1117 height 632
click at [14, 90] on button "+" at bounding box center [16, 89] width 18 height 18
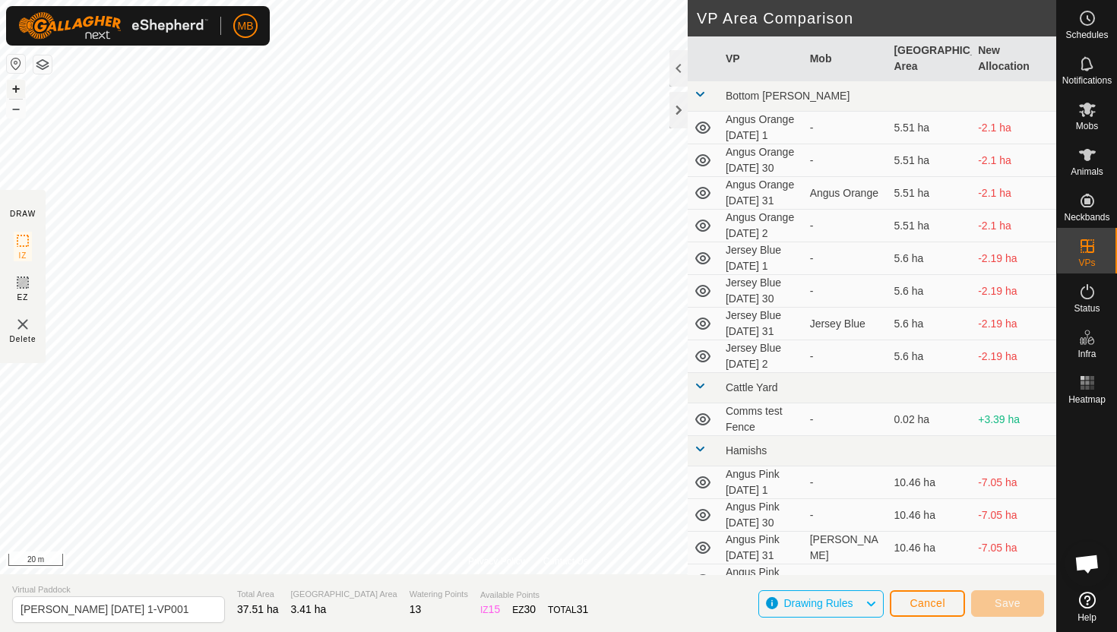
click at [14, 90] on button "+" at bounding box center [16, 89] width 18 height 18
click at [14, 84] on button "+" at bounding box center [16, 89] width 18 height 18
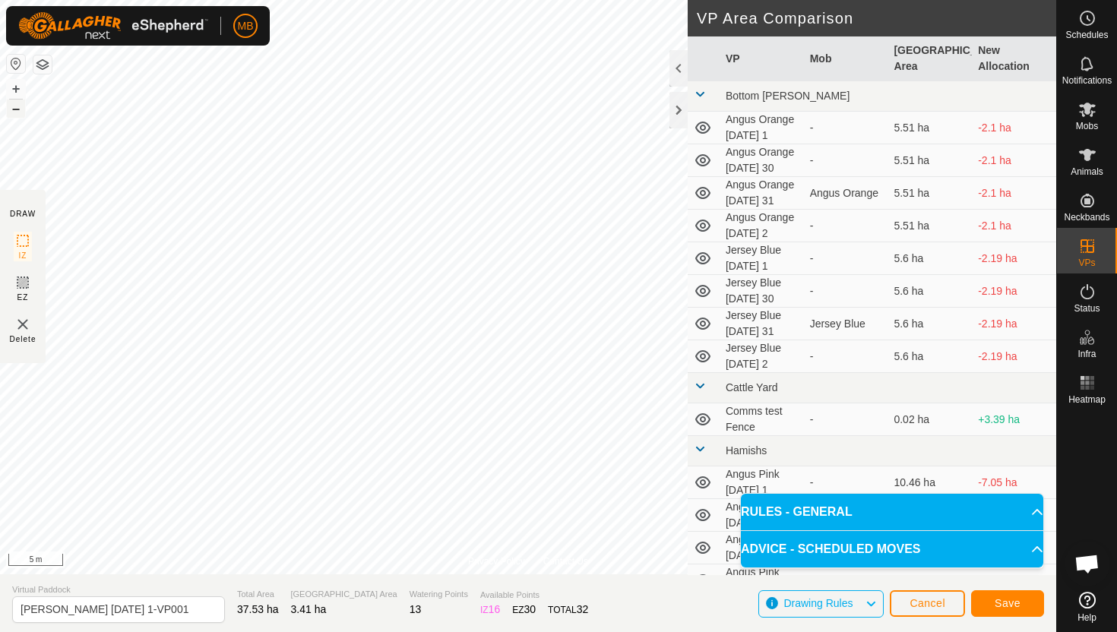
click at [18, 109] on button "–" at bounding box center [16, 109] width 18 height 18
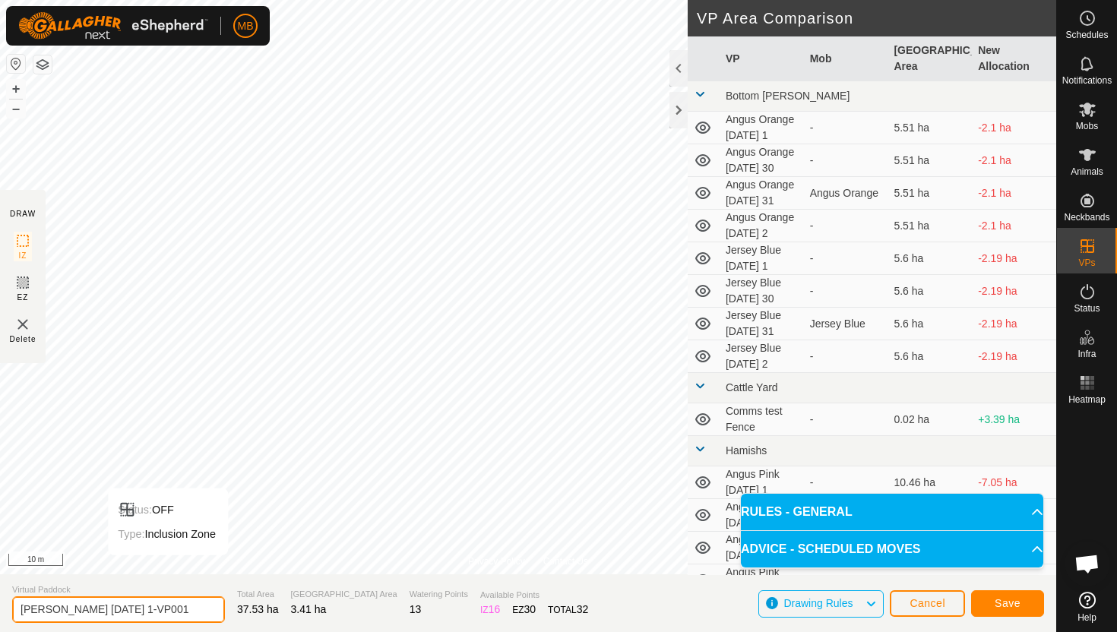
click at [177, 614] on input "Angus Green Monday 1-VP001" at bounding box center [118, 609] width 213 height 27
type input "Angus Green Tuesday 2"
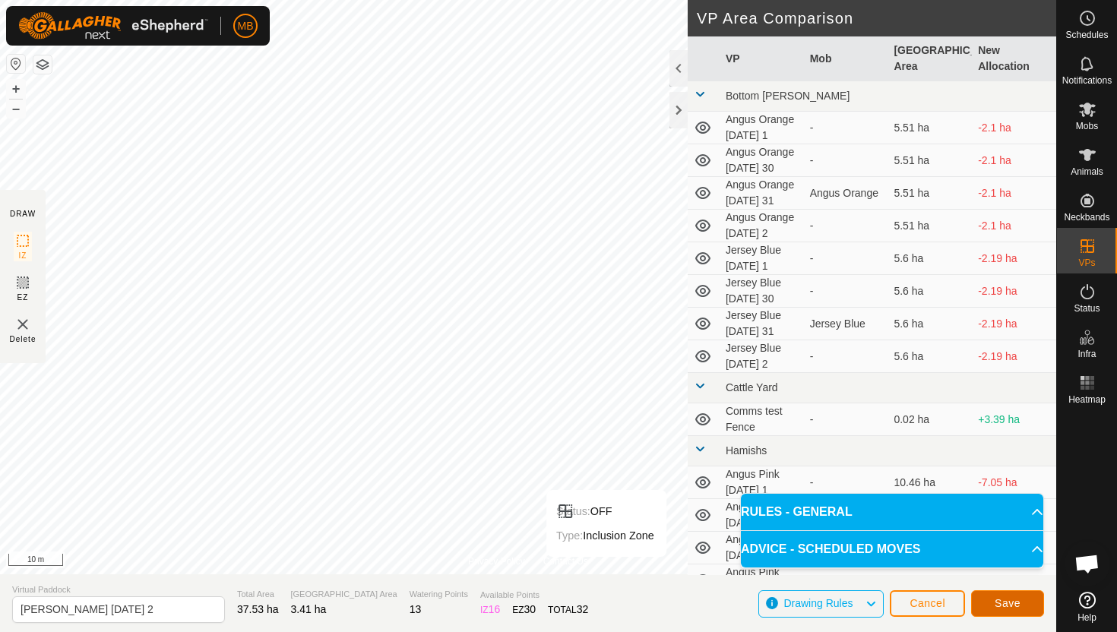
click at [1011, 606] on span "Save" at bounding box center [1008, 603] width 26 height 12
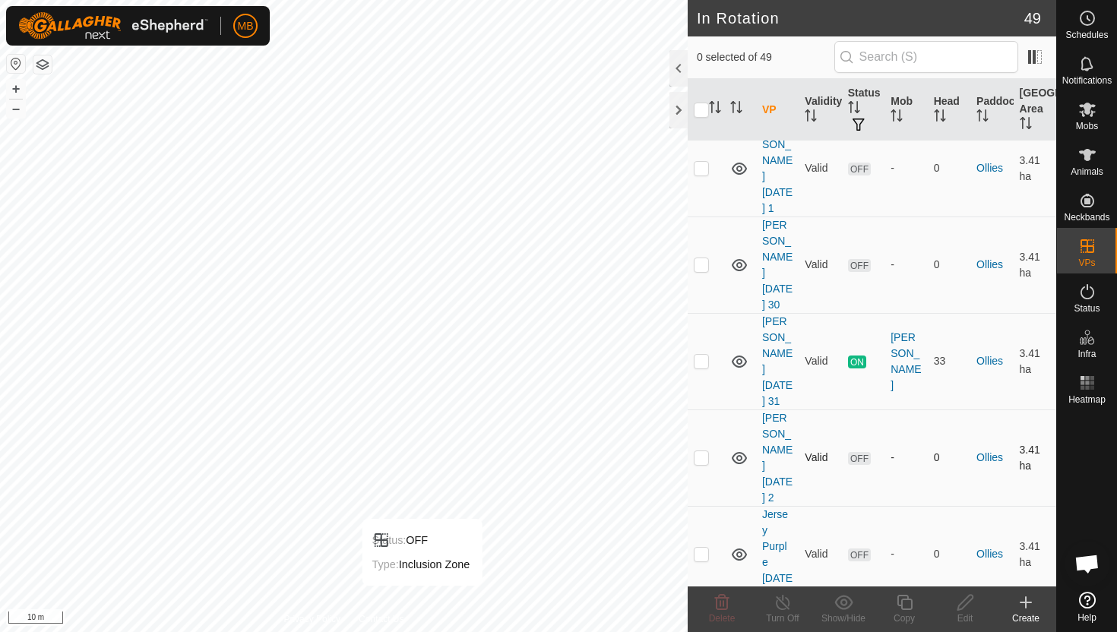
scroll to position [1249, 0]
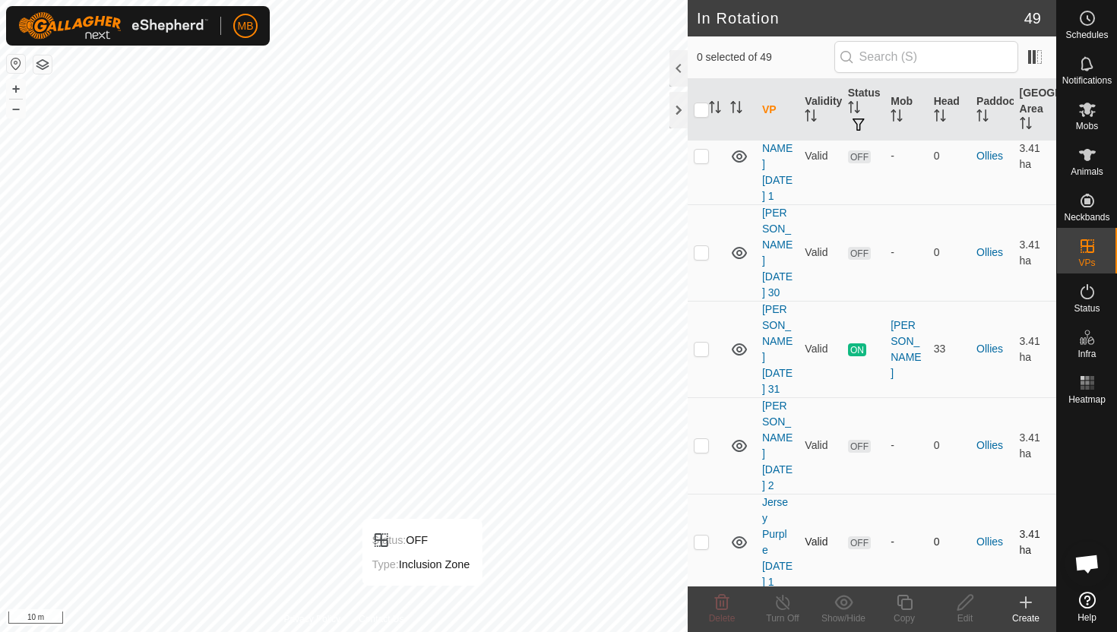
click at [705, 536] on p-checkbox at bounding box center [701, 542] width 15 height 12
checkbox input "true"
click at [899, 601] on icon at bounding box center [904, 602] width 19 height 18
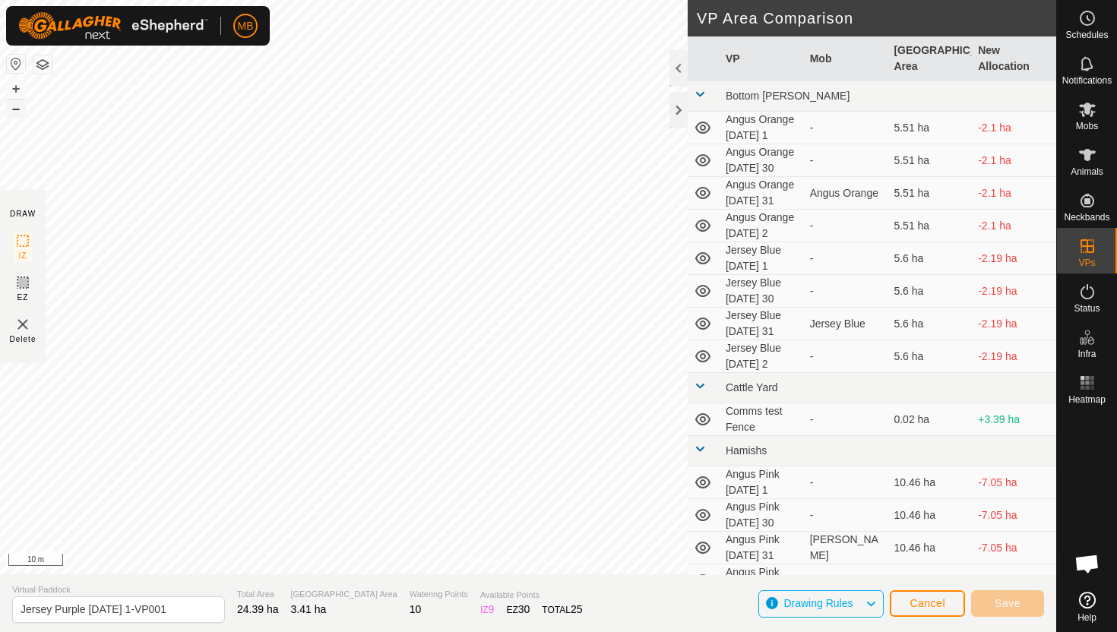
click at [17, 115] on button "–" at bounding box center [16, 109] width 18 height 18
click at [13, 88] on button "+" at bounding box center [16, 89] width 18 height 18
click at [17, 88] on button "+" at bounding box center [16, 89] width 18 height 18
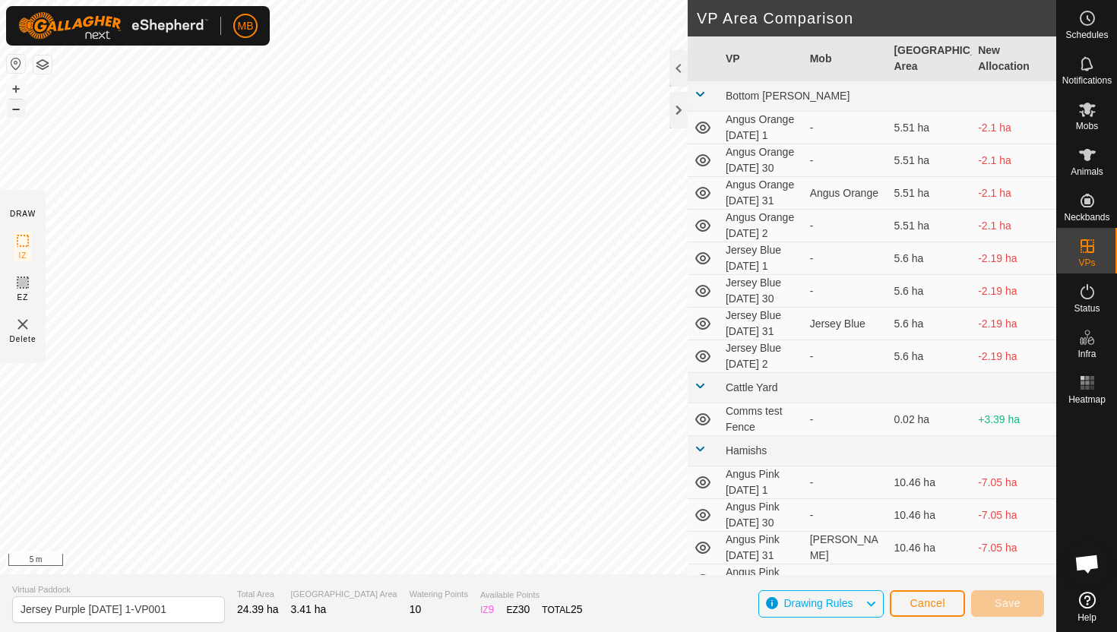
click at [11, 109] on button "–" at bounding box center [16, 109] width 18 height 18
click at [16, 85] on button "+" at bounding box center [16, 89] width 18 height 18
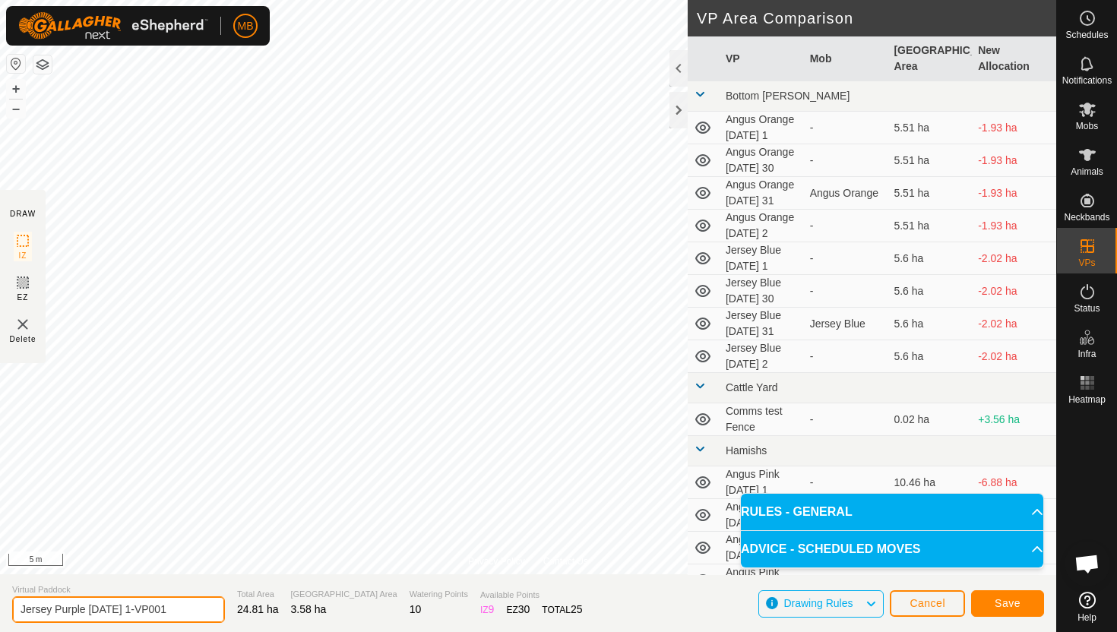
click at [179, 612] on input "Jersey Purple Monday 1-VP001" at bounding box center [118, 609] width 213 height 27
type input "Jersey Purple Tuesday 2"
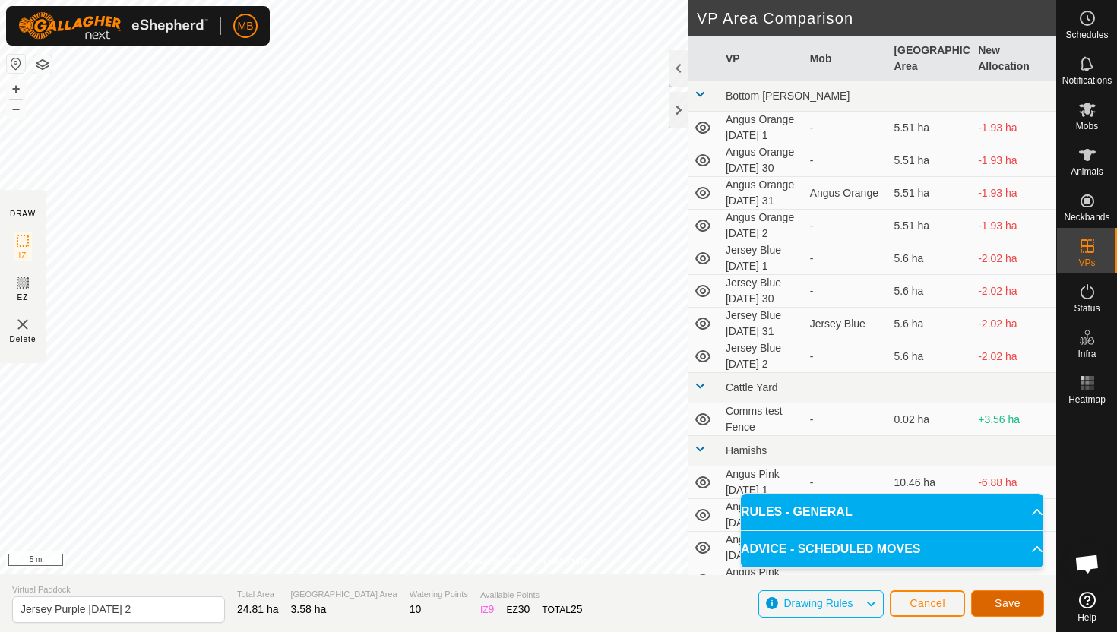
click at [1007, 599] on span "Save" at bounding box center [1008, 603] width 26 height 12
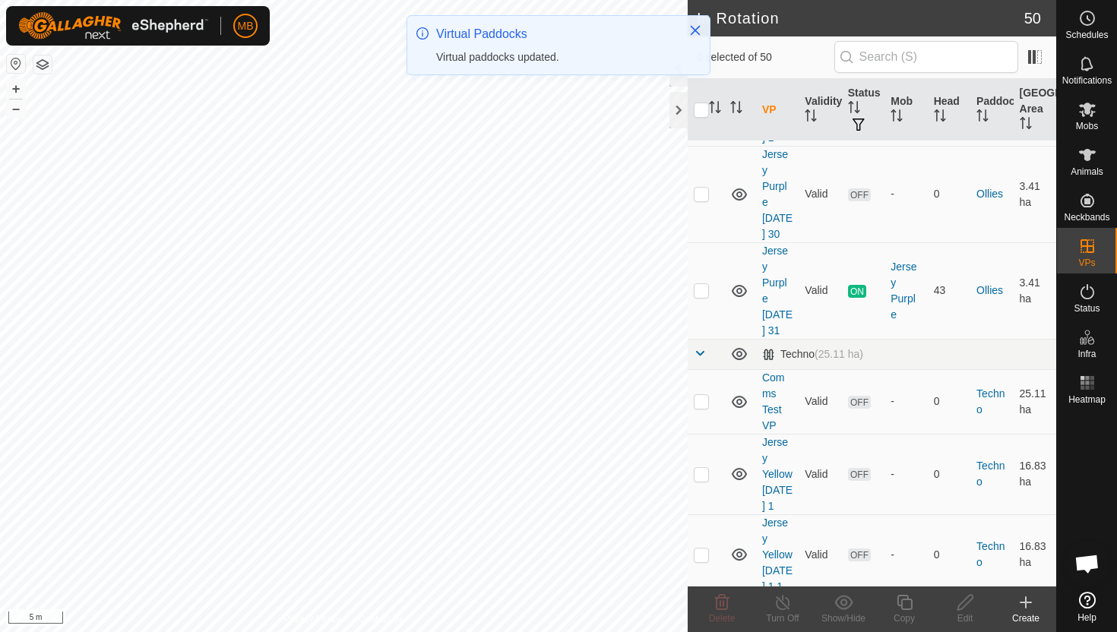
scroll to position [1819, 0]
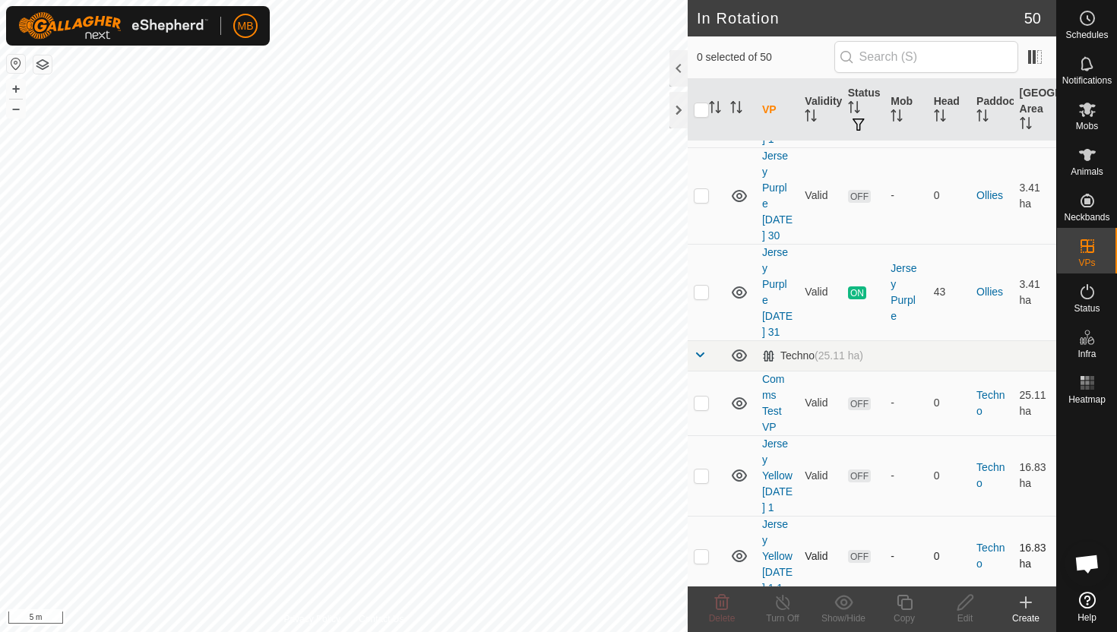
click at [700, 550] on p-checkbox at bounding box center [701, 556] width 15 height 12
checkbox input "true"
click at [901, 603] on icon at bounding box center [904, 602] width 15 height 15
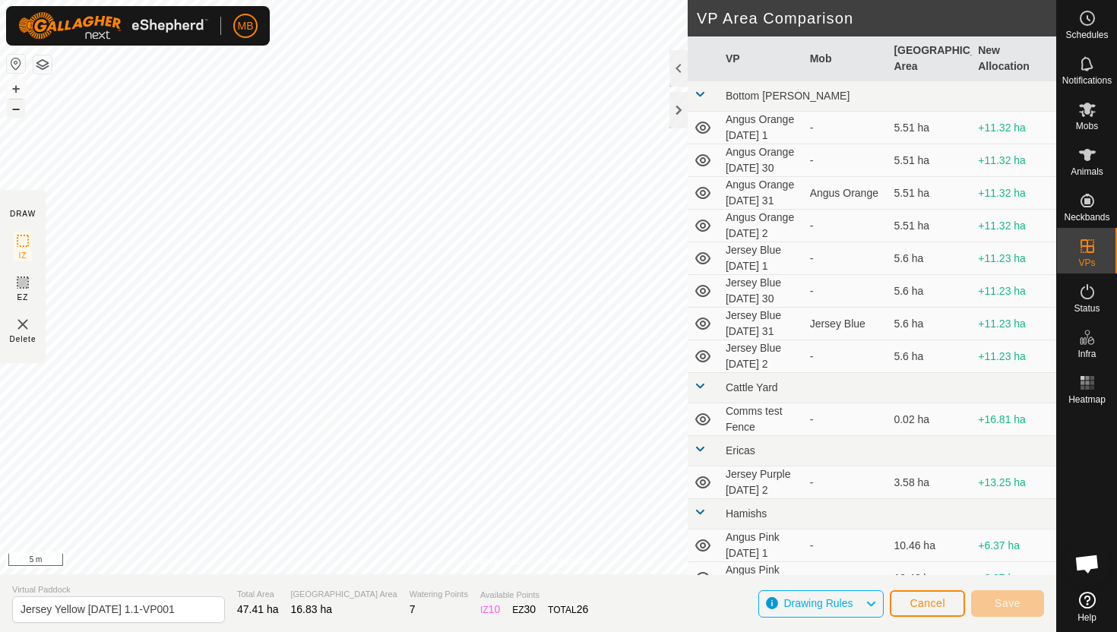
click at [17, 109] on button "–" at bounding box center [16, 109] width 18 height 18
click at [20, 111] on button "–" at bounding box center [16, 109] width 18 height 18
click at [19, 89] on button "+" at bounding box center [16, 89] width 18 height 18
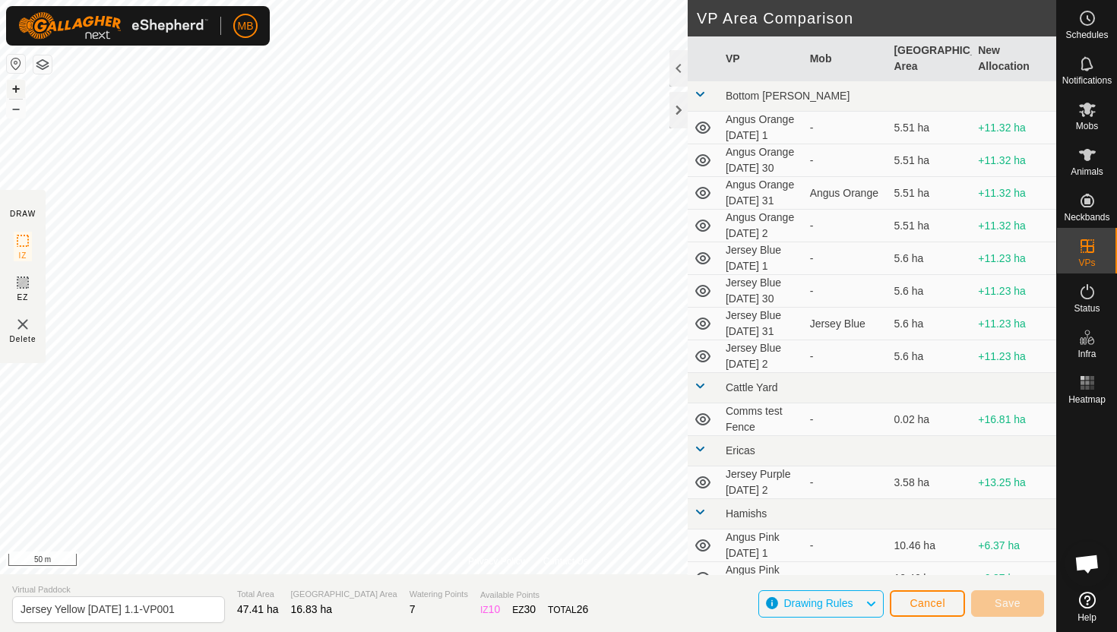
click at [19, 89] on button "+" at bounding box center [16, 89] width 18 height 18
click at [10, 86] on button "+" at bounding box center [16, 89] width 18 height 18
click at [21, 85] on button "+" at bounding box center [16, 89] width 18 height 18
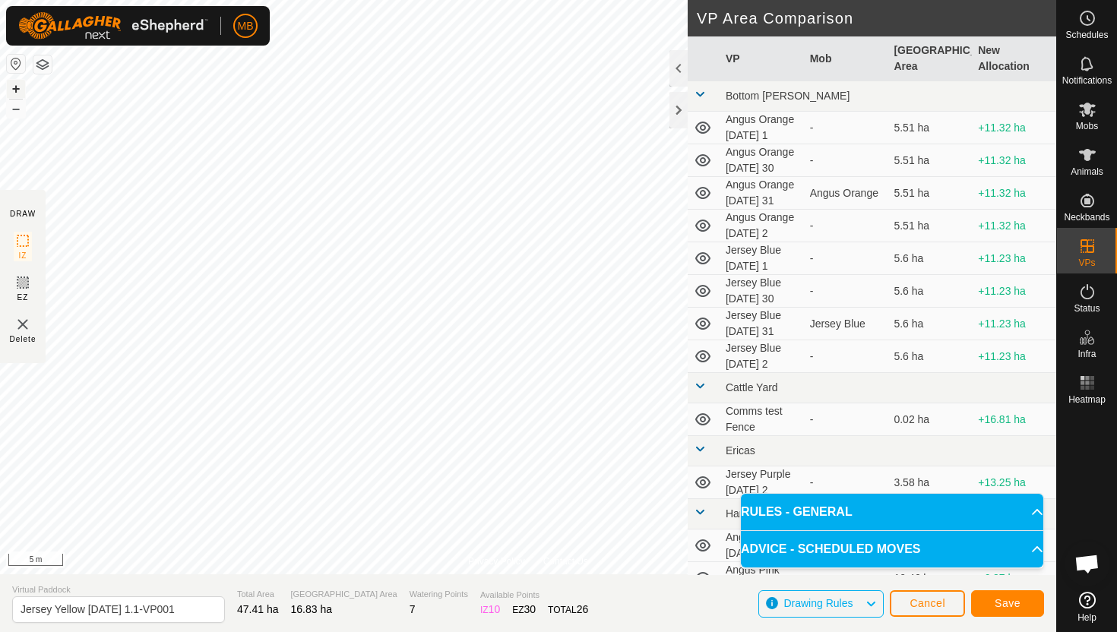
click at [18, 89] on button "+" at bounding box center [16, 89] width 18 height 18
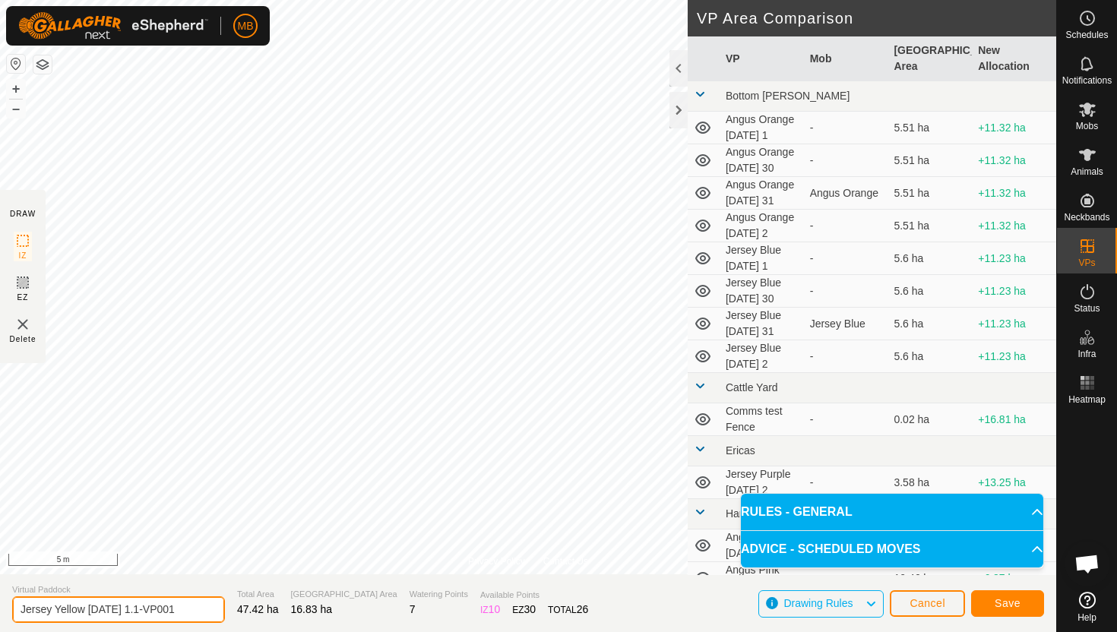
click at [184, 610] on input "Jersey Yellow Monday 1.1-VP001" at bounding box center [118, 609] width 213 height 27
type input "Jersey Yellow Tuesday 1"
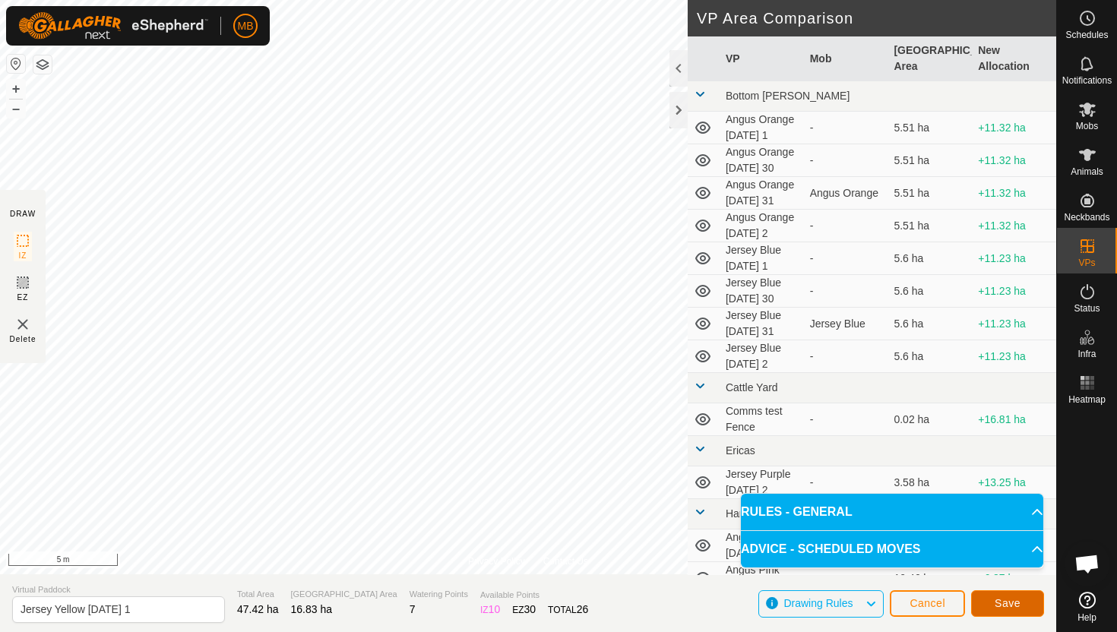
click at [998, 600] on span "Save" at bounding box center [1008, 603] width 26 height 12
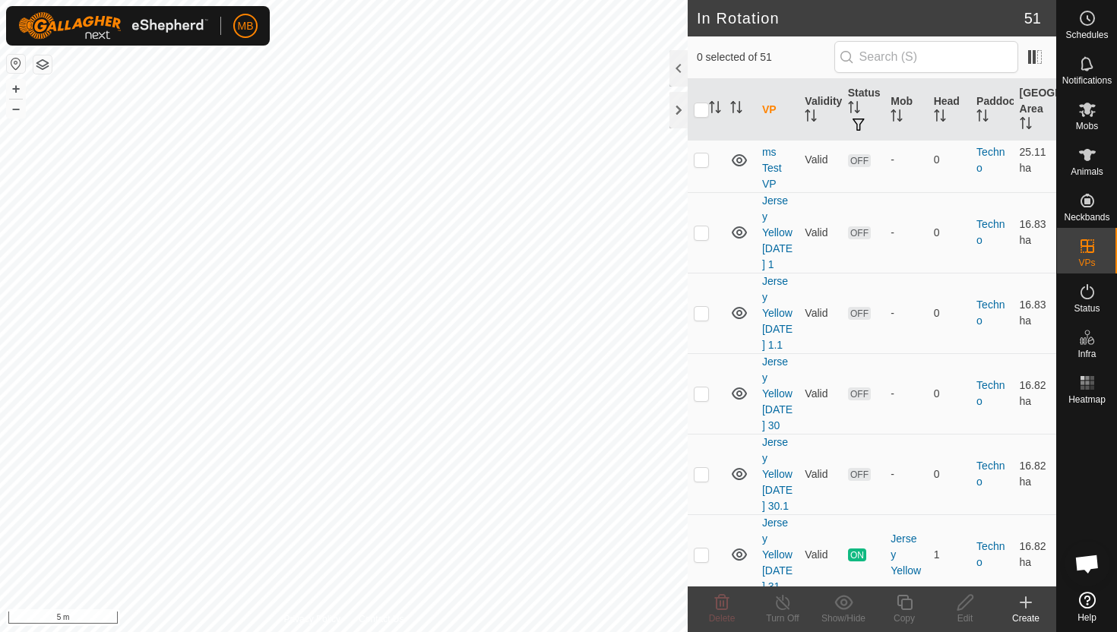
scroll to position [2064, 0]
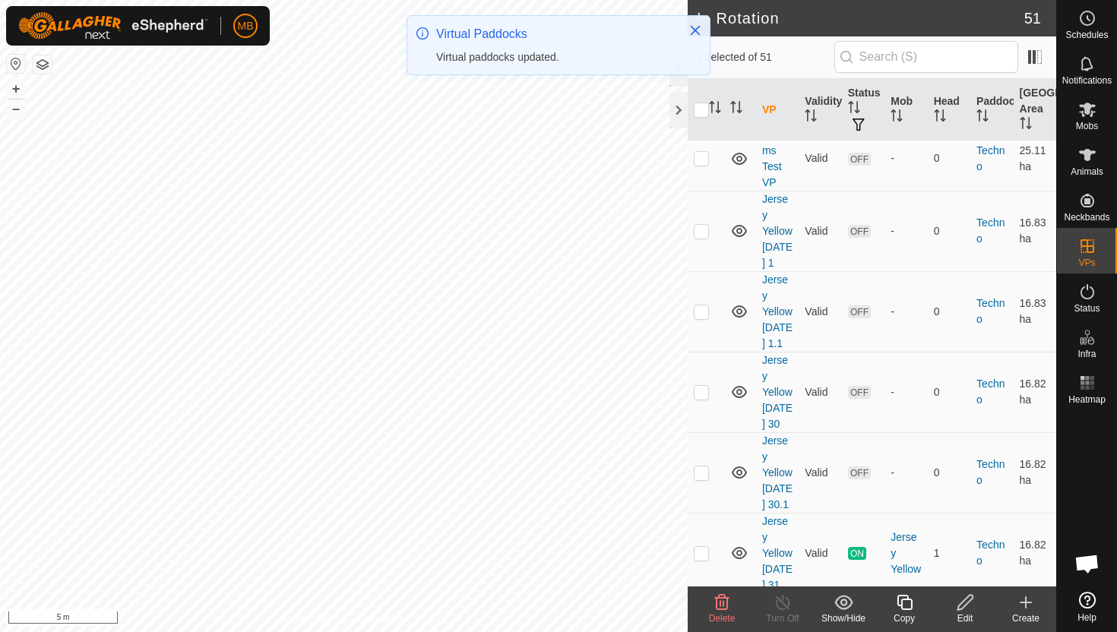
click at [900, 603] on icon at bounding box center [904, 602] width 15 height 15
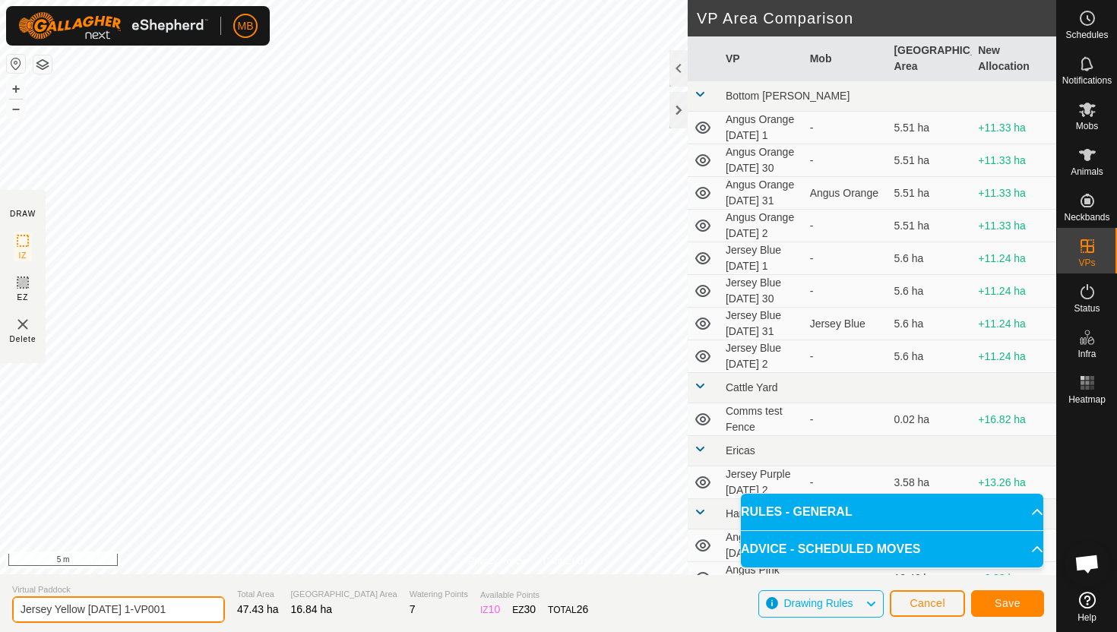
click at [188, 607] on input "Jersey Yellow Tuesday 1-VP001" at bounding box center [118, 609] width 213 height 27
type input "Jersey Yellow Tuesday 1.1"
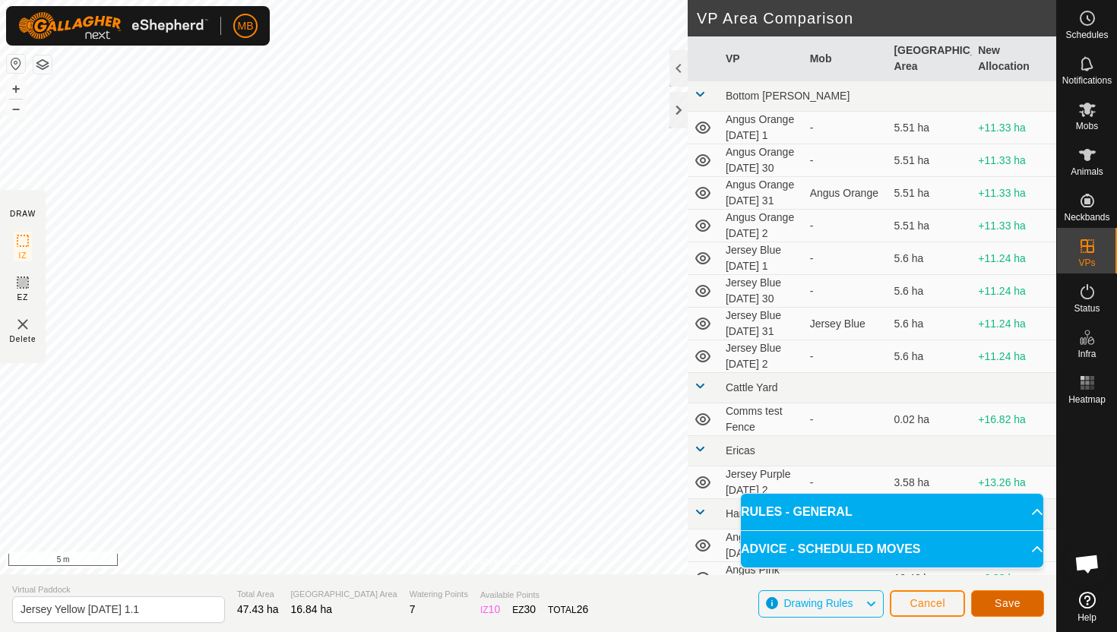
click at [1004, 603] on span "Save" at bounding box center [1008, 603] width 26 height 12
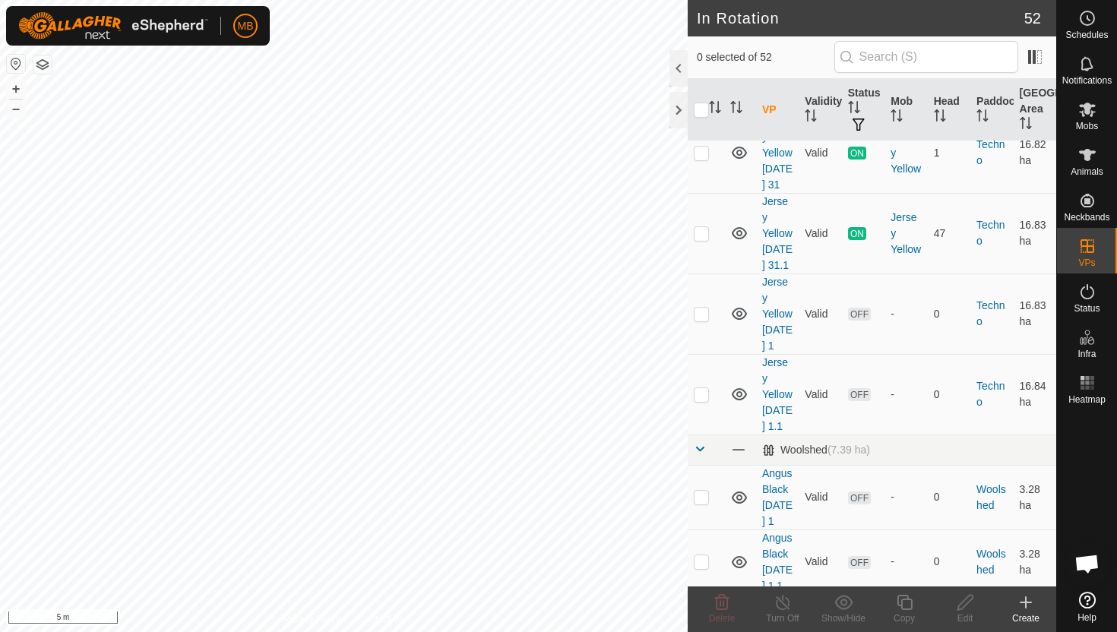
scroll to position [2436, 0]
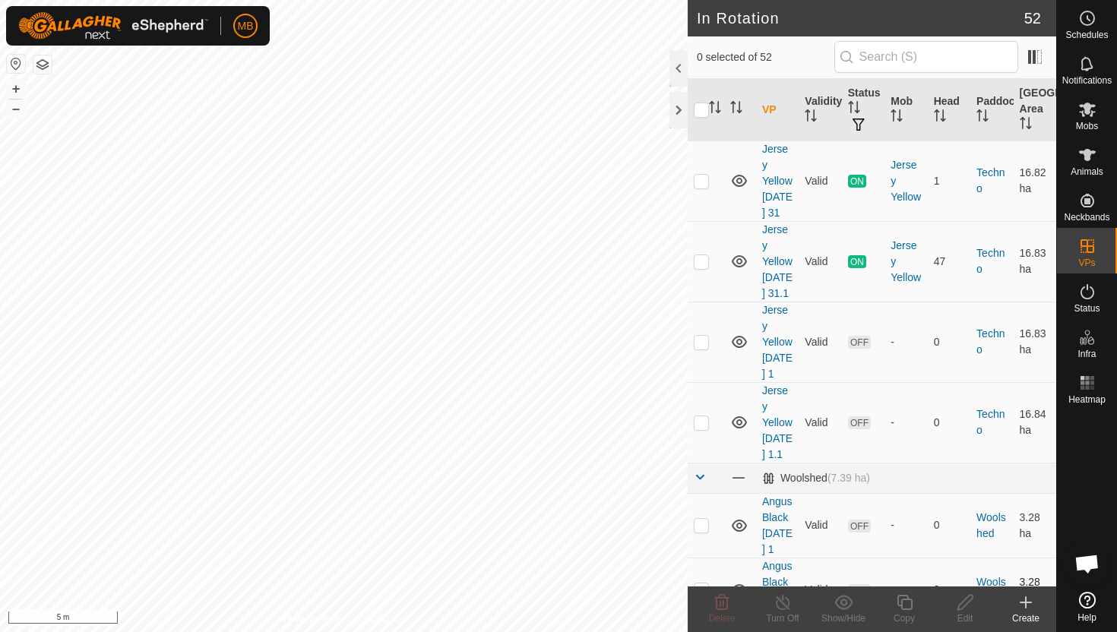
click at [704, 584] on p-checkbox at bounding box center [701, 590] width 15 height 12
checkbox input "true"
click at [905, 602] on icon at bounding box center [904, 602] width 19 height 18
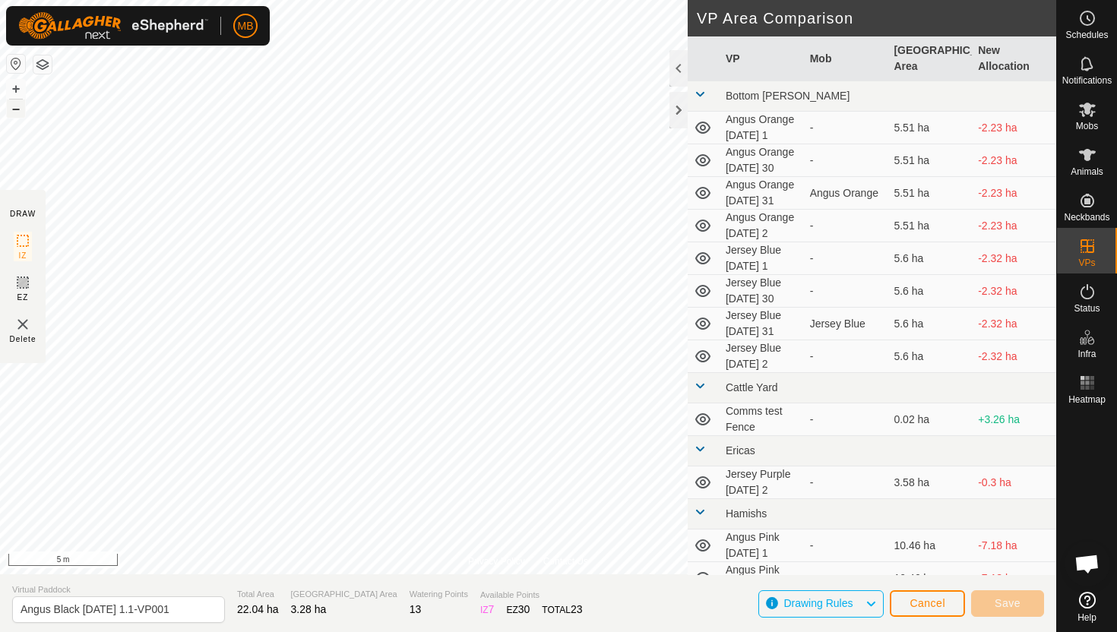
click at [13, 108] on button "–" at bounding box center [16, 109] width 18 height 18
click at [80, 0] on html "MB Schedules Notifications Mobs Animals Neckbands VPs Status Infra Heatmap Help…" at bounding box center [558, 316] width 1117 height 632
click at [18, 106] on button "–" at bounding box center [16, 109] width 18 height 18
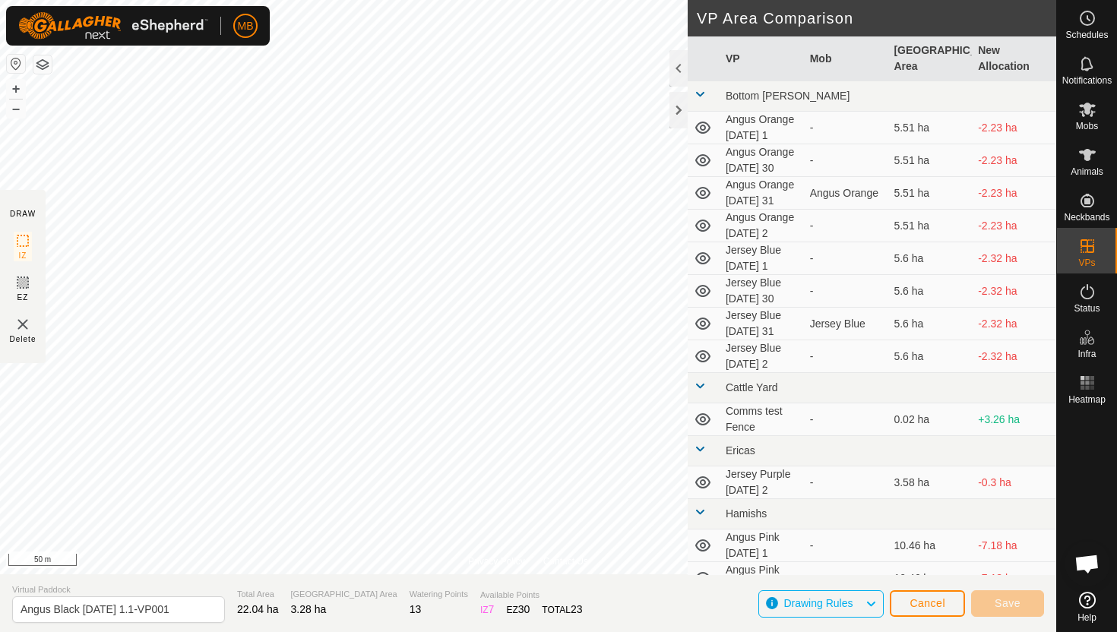
click at [305, 0] on html "MB Schedules Notifications Mobs Animals Neckbands VPs Status Infra Heatmap Help…" at bounding box center [558, 316] width 1117 height 632
click at [395, 0] on html "MB Schedules Notifications Mobs Animals Neckbands VPs Status Infra Heatmap Help…" at bounding box center [558, 316] width 1117 height 632
click at [489, 0] on html "MB Schedules Notifications Mobs Animals Neckbands VPs Status Infra Heatmap Help…" at bounding box center [558, 316] width 1117 height 632
click at [435, 0] on html "MB Schedules Notifications Mobs Animals Neckbands VPs Status Infra Heatmap Help…" at bounding box center [558, 316] width 1117 height 632
click at [14, 84] on button "+" at bounding box center [16, 89] width 18 height 18
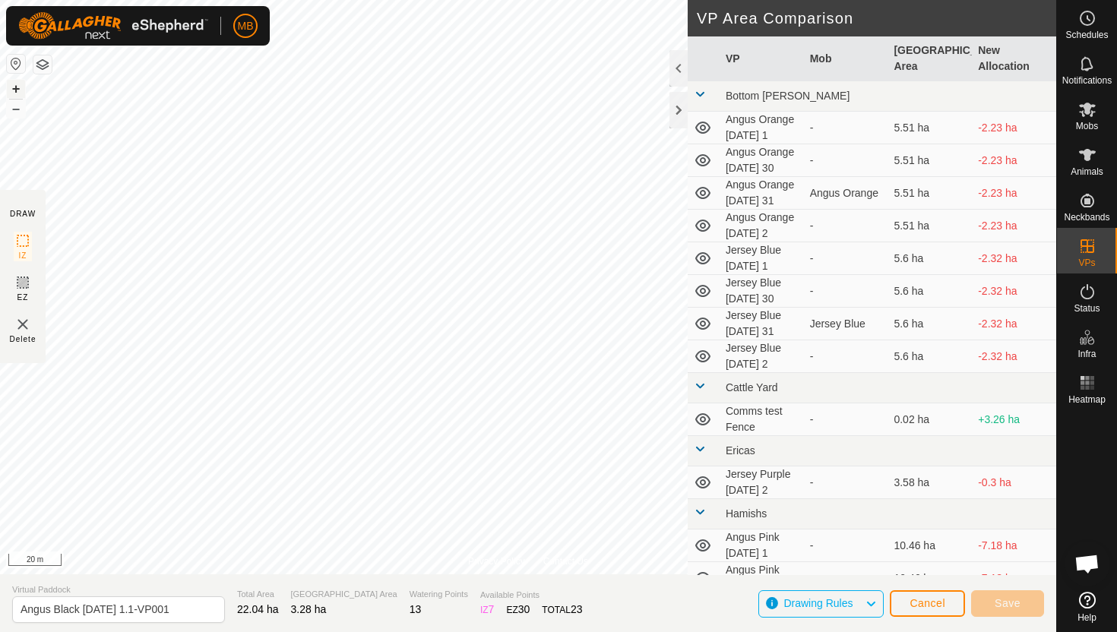
click at [14, 84] on button "+" at bounding box center [16, 89] width 18 height 18
click at [20, 88] on button "+" at bounding box center [16, 89] width 18 height 18
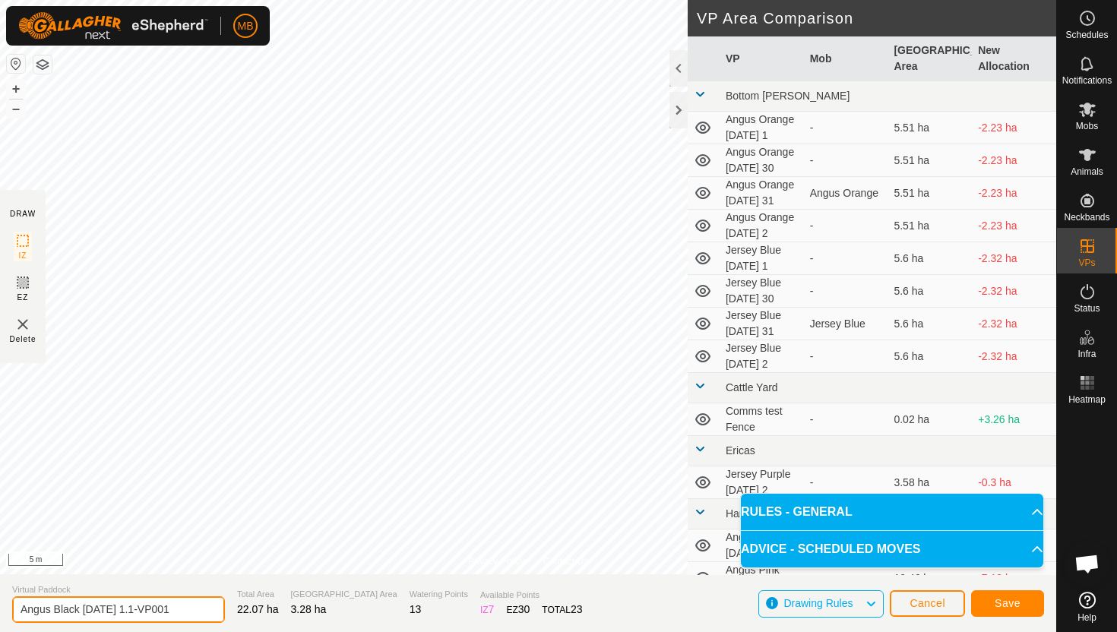
click at [187, 612] on input "Angus Black Monday 1.1-VP001" at bounding box center [118, 609] width 213 height 27
type input "Angus Black Tuesday 2"
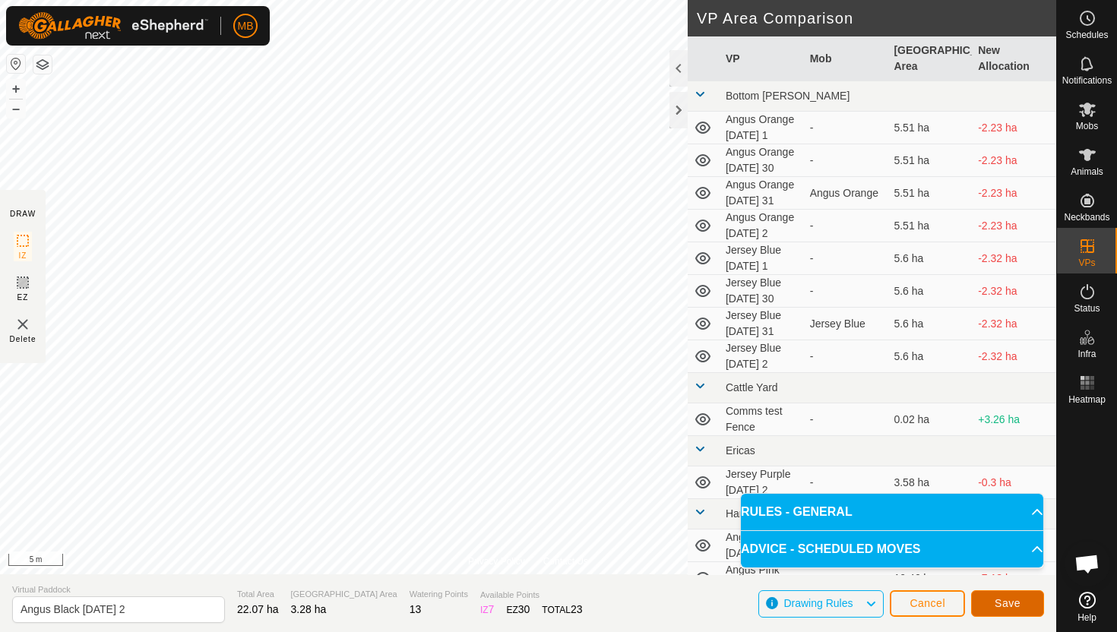
click at [1014, 601] on span "Save" at bounding box center [1008, 603] width 26 height 12
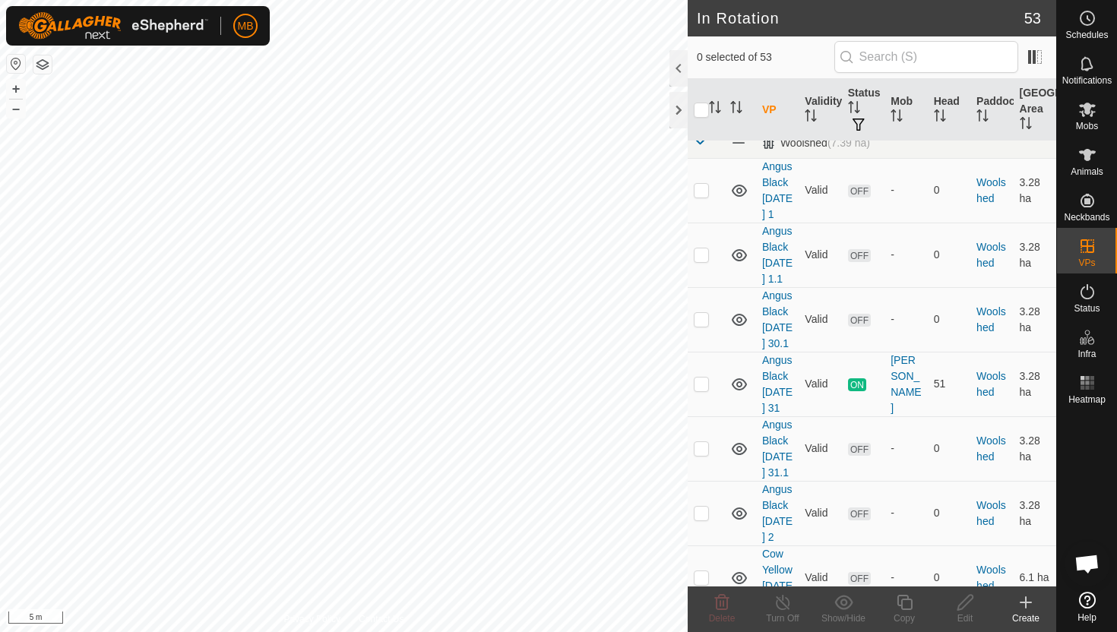
scroll to position [2769, 0]
click at [704, 508] on p-checkbox at bounding box center [701, 514] width 15 height 12
checkbox input "true"
click at [906, 599] on icon at bounding box center [904, 602] width 15 height 15
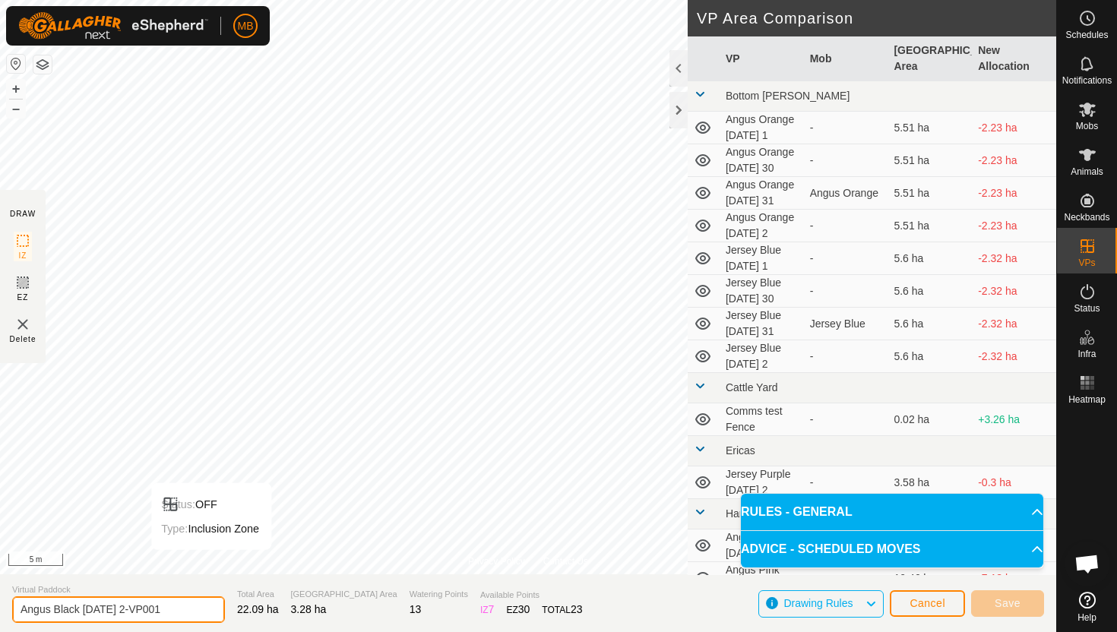
click at [173, 611] on input "Angus Black Tuesday 2-VP001" at bounding box center [118, 609] width 213 height 27
type input "Angus Black Tuesday 2.2"
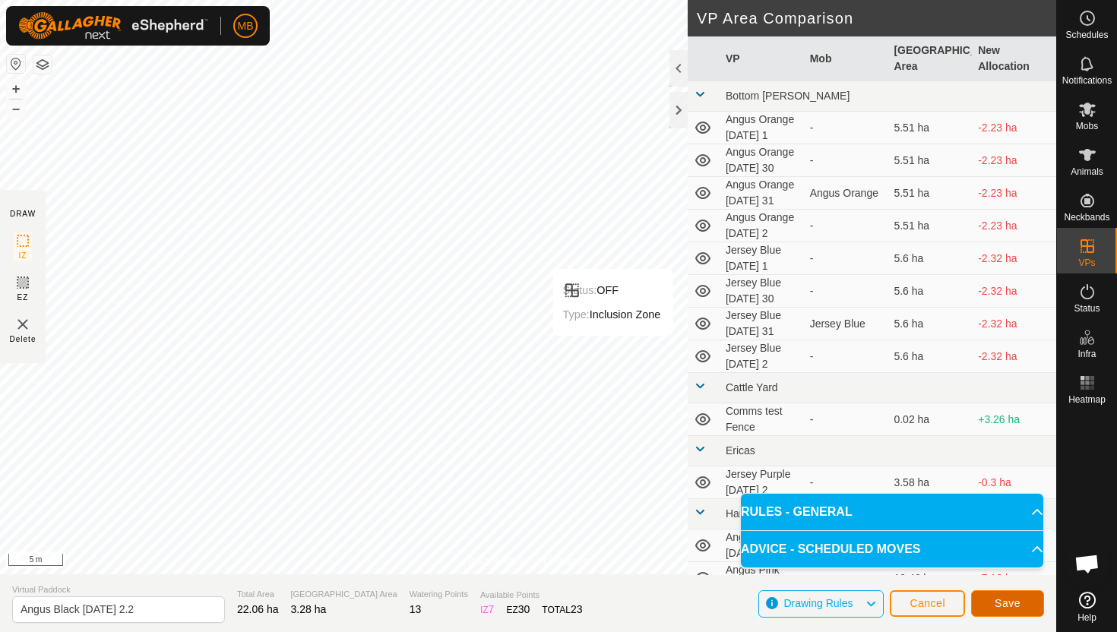
click at [1029, 606] on button "Save" at bounding box center [1007, 603] width 73 height 27
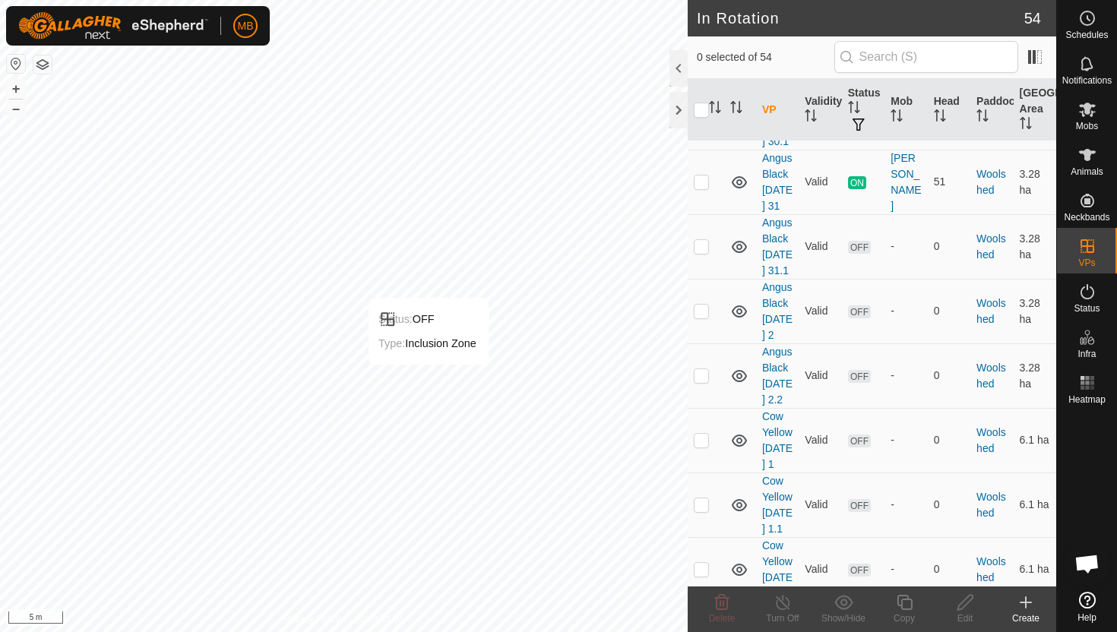
scroll to position [2971, 0]
click at [702, 501] on p-checkbox at bounding box center [701, 507] width 15 height 12
checkbox input "true"
click at [906, 605] on icon at bounding box center [904, 602] width 19 height 18
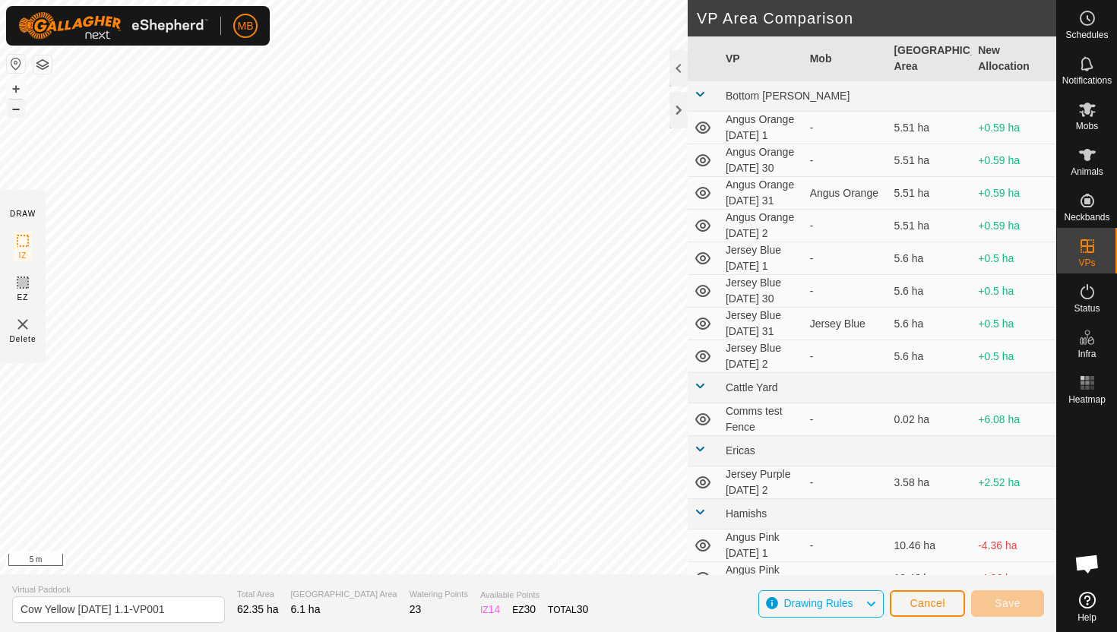
click at [11, 109] on button "–" at bounding box center [16, 109] width 18 height 18
click at [11, 110] on button "–" at bounding box center [16, 109] width 18 height 18
click at [169, 0] on html "MB Schedules Notifications Mobs Animals Neckbands VPs Status Infra Heatmap Help…" at bounding box center [558, 316] width 1117 height 632
click at [256, 0] on html "MB Schedules Notifications Mobs Animals Neckbands VPs Status Infra Heatmap Help…" at bounding box center [558, 316] width 1117 height 632
click at [326, 0] on html "MB Schedules Notifications Mobs Animals Neckbands VPs Status Infra Heatmap Help…" at bounding box center [558, 316] width 1117 height 632
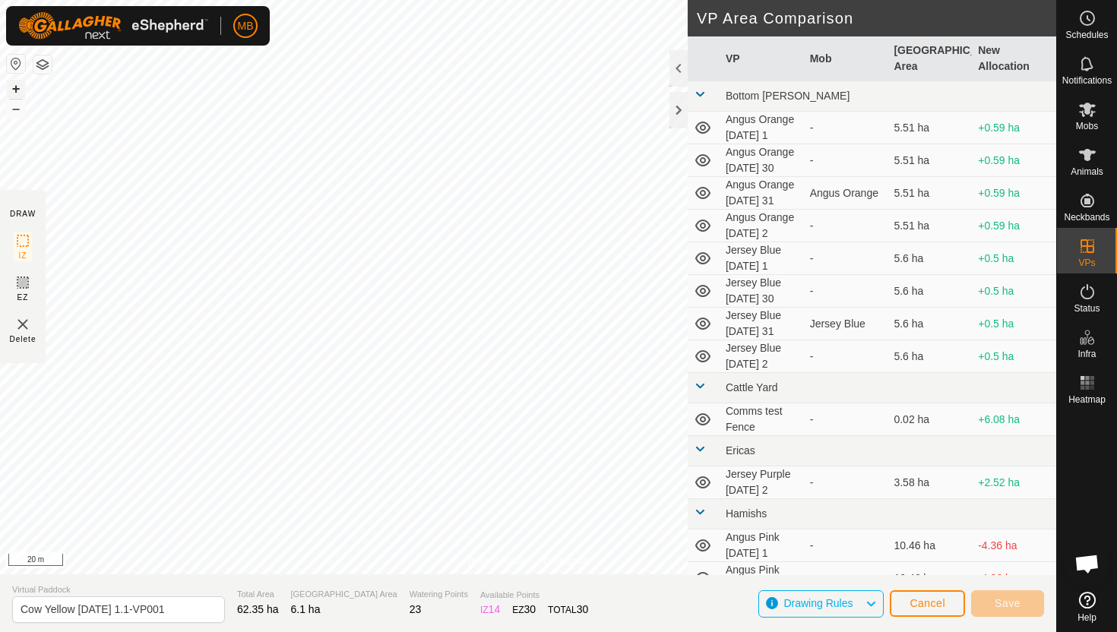
click at [12, 90] on button "+" at bounding box center [16, 89] width 18 height 18
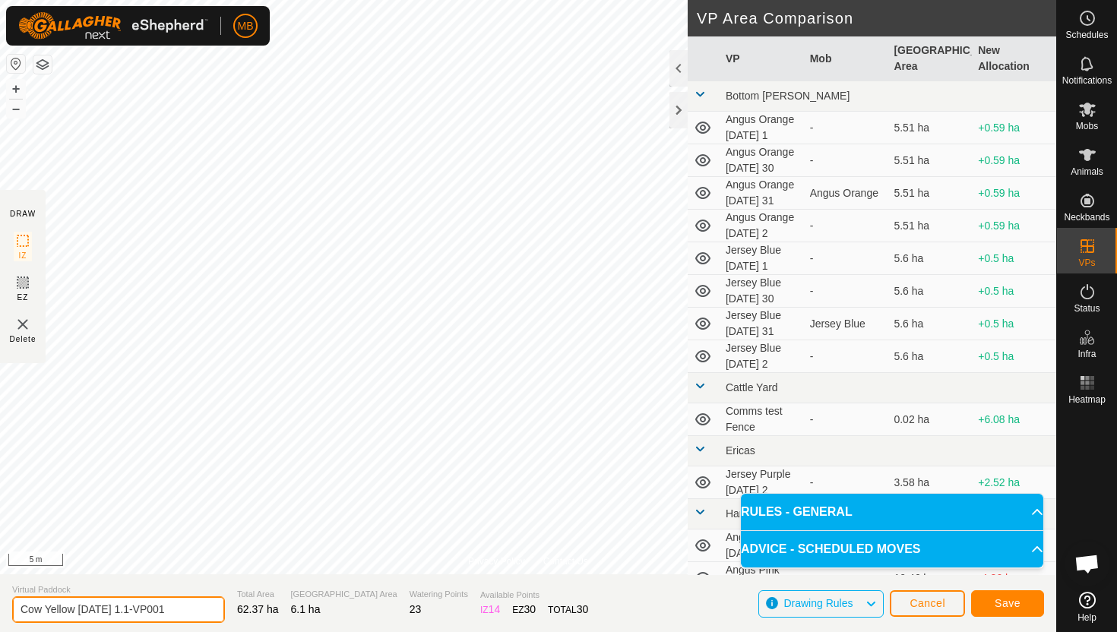
click at [177, 613] on input "Cow Yellow Monday 1.1-VP001" at bounding box center [118, 609] width 213 height 27
type input "Cow Yellow Tuesday 2"
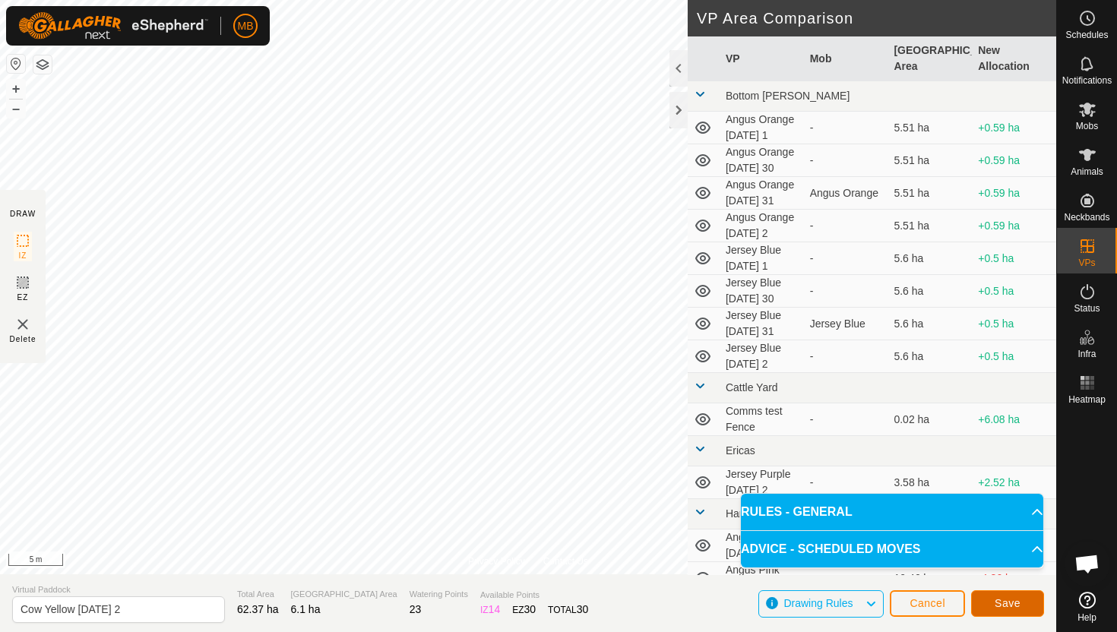
click at [1028, 599] on button "Save" at bounding box center [1007, 603] width 73 height 27
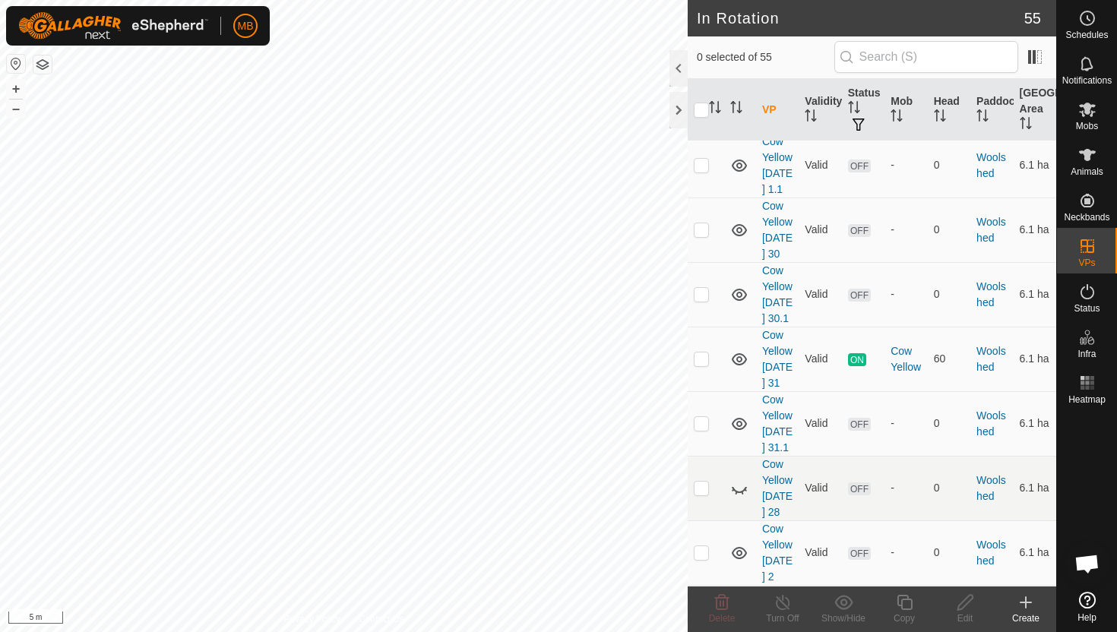
scroll to position [3322, 0]
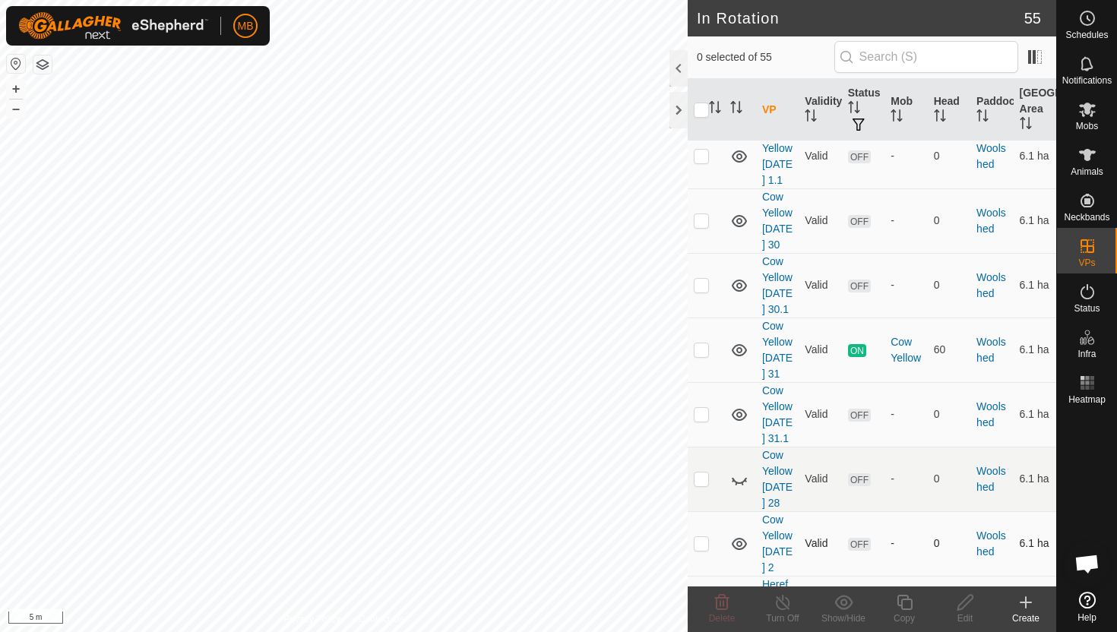
click at [700, 537] on p-checkbox at bounding box center [701, 543] width 15 height 12
checkbox input "true"
click at [906, 600] on icon at bounding box center [904, 602] width 19 height 18
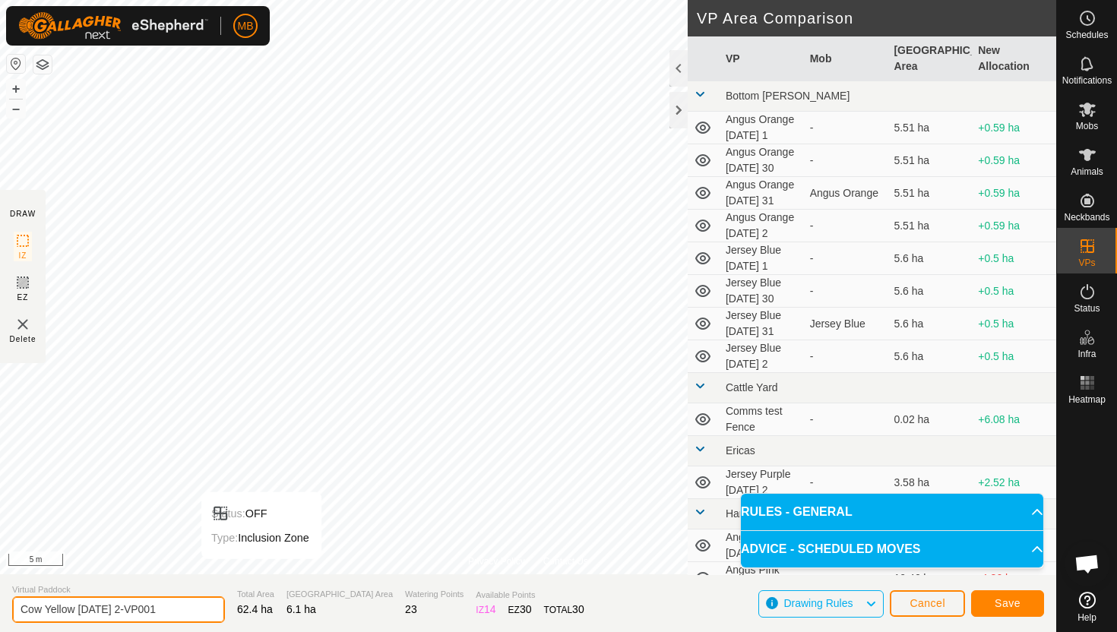
click at [172, 616] on input "Cow Yellow Tuesday 2-VP001" at bounding box center [118, 609] width 213 height 27
type input "Cow Yellow Tuesday 2.1"
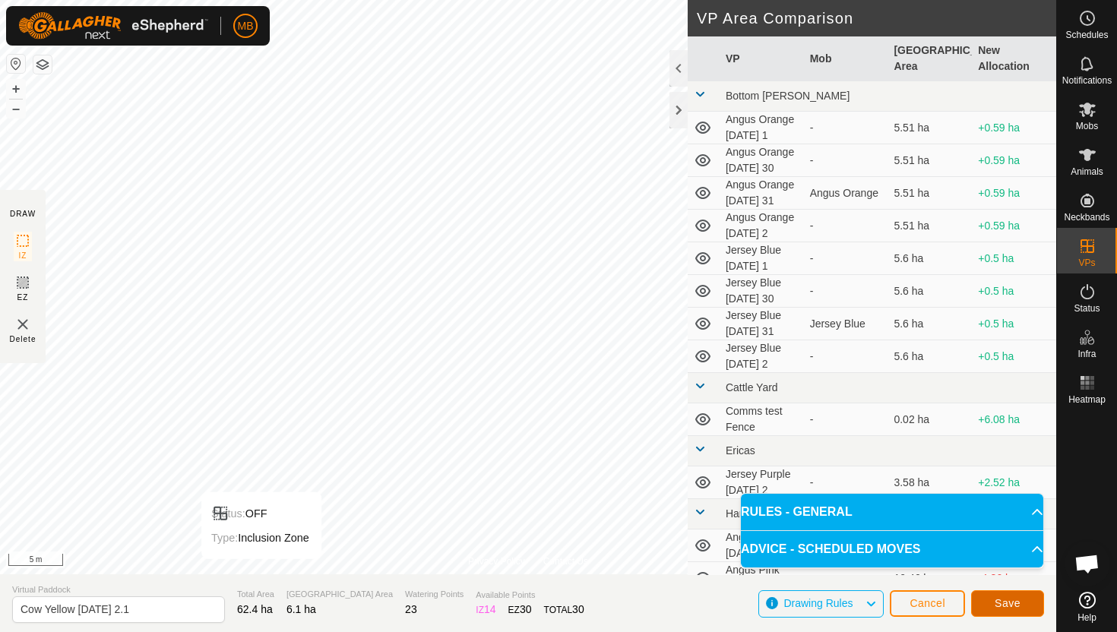
click at [1014, 600] on span "Save" at bounding box center [1008, 603] width 26 height 12
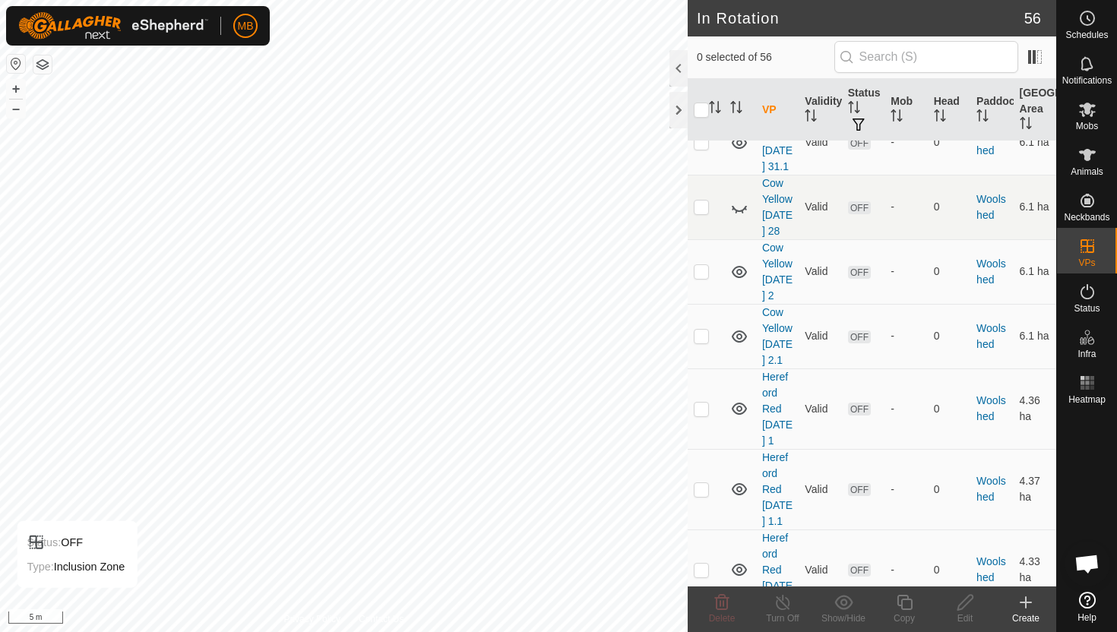
scroll to position [4133, 0]
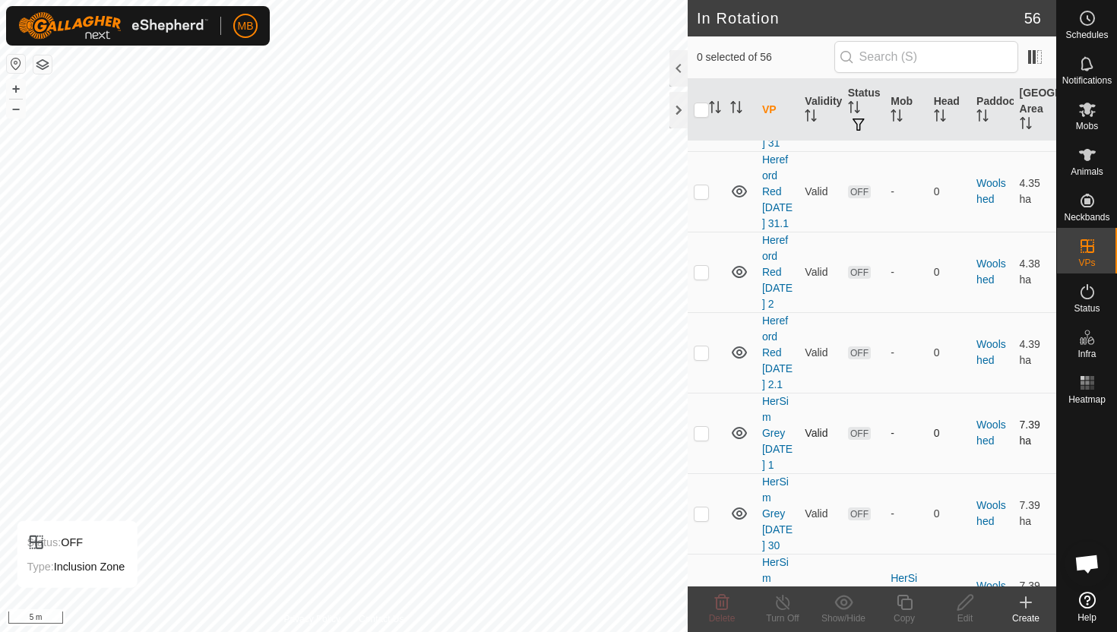
click at [703, 427] on p-checkbox at bounding box center [701, 433] width 15 height 12
checkbox input "true"
click at [900, 603] on icon at bounding box center [904, 602] width 19 height 18
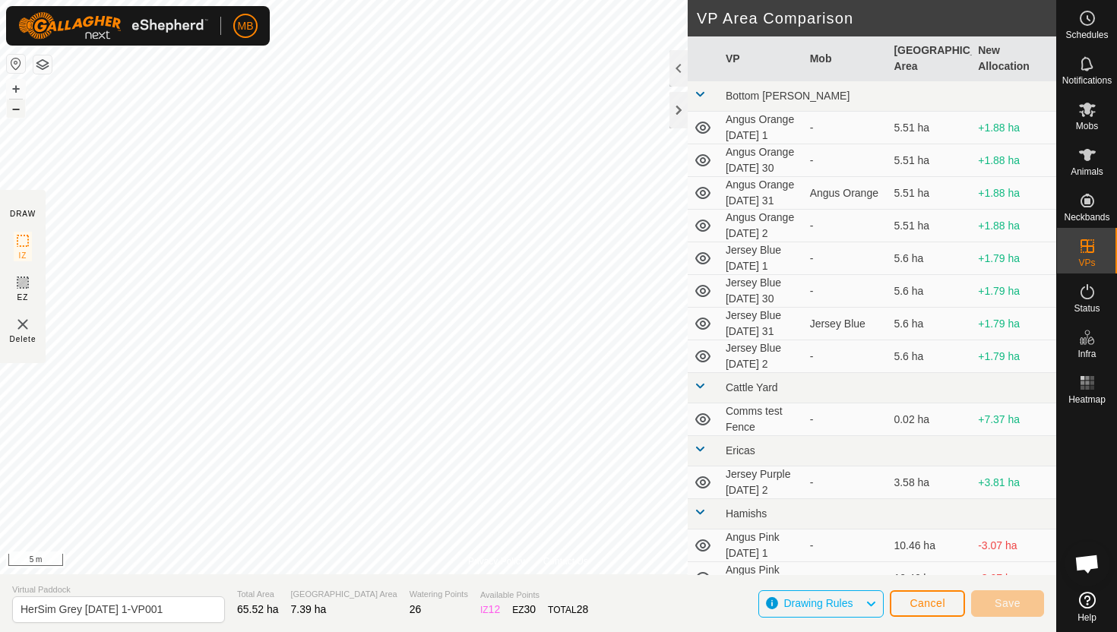
click at [18, 112] on button "–" at bounding box center [16, 109] width 18 height 18
click at [23, 113] on button "–" at bounding box center [16, 109] width 18 height 18
click at [21, 84] on button "+" at bounding box center [16, 89] width 18 height 18
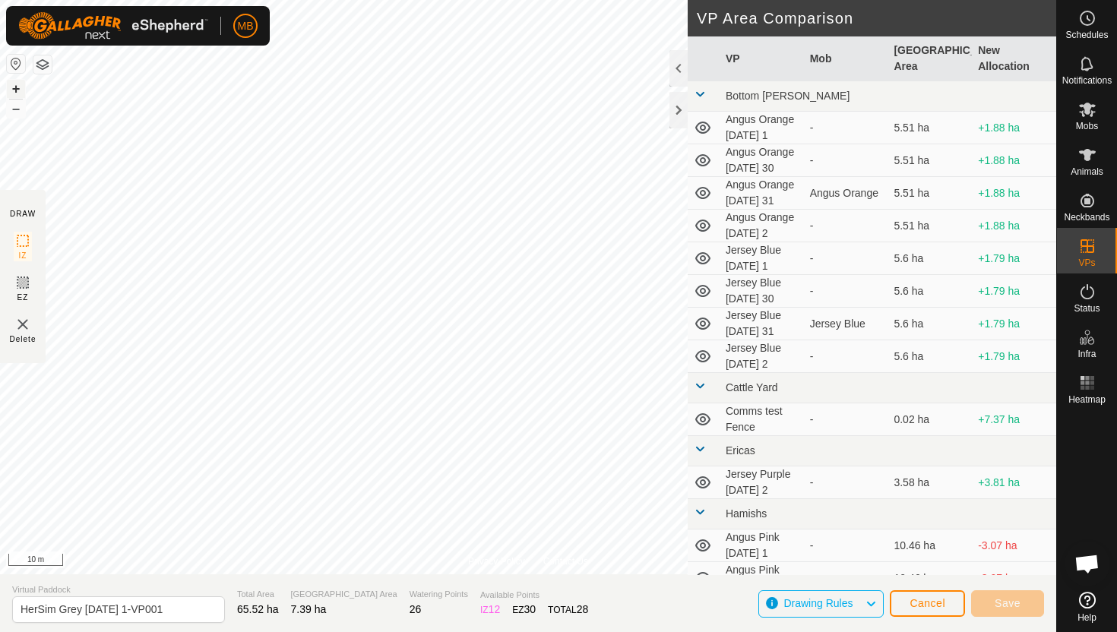
click at [20, 88] on button "+" at bounding box center [16, 89] width 18 height 18
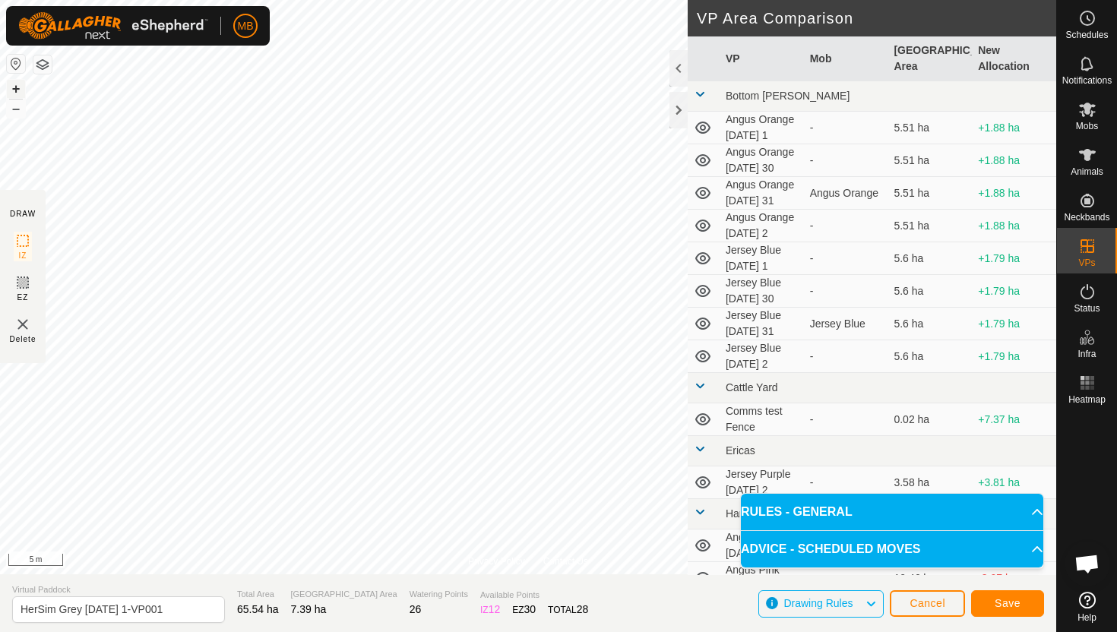
click at [605, 0] on html "MB Schedules Notifications Mobs Animals Neckbands VPs Status Infra Heatmap Help…" at bounding box center [558, 316] width 1117 height 632
click at [171, 613] on input "HerSim Grey Monday 1-VP001" at bounding box center [118, 609] width 213 height 27
type input "HerSim Grey Tuesday 2"
click at [1007, 595] on button "Save" at bounding box center [1007, 603] width 73 height 27
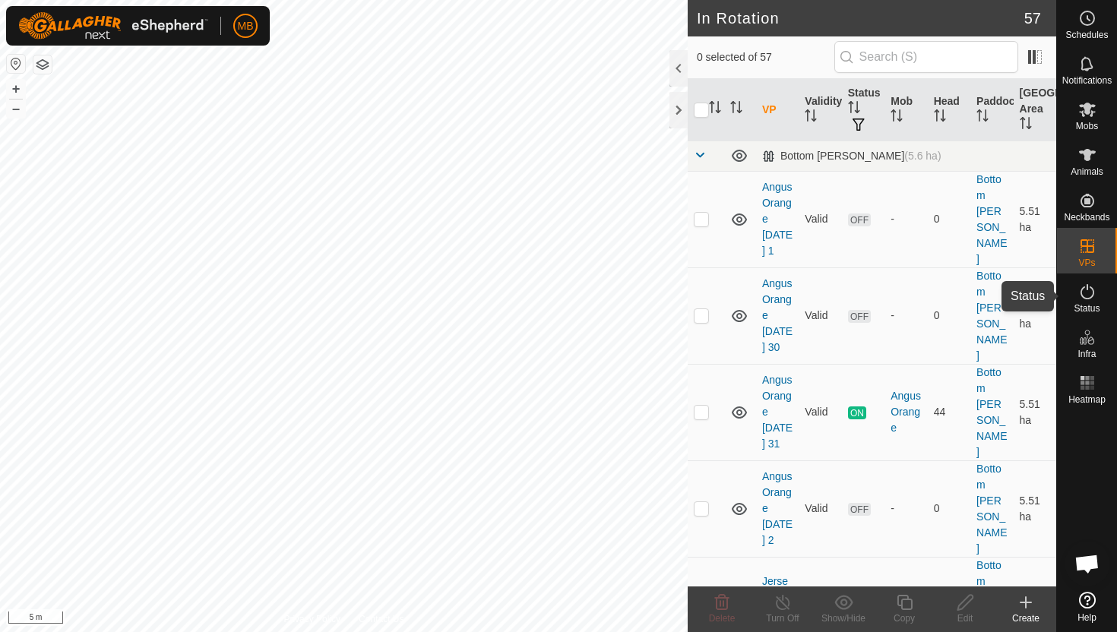
click at [1086, 289] on icon at bounding box center [1087, 291] width 14 height 15
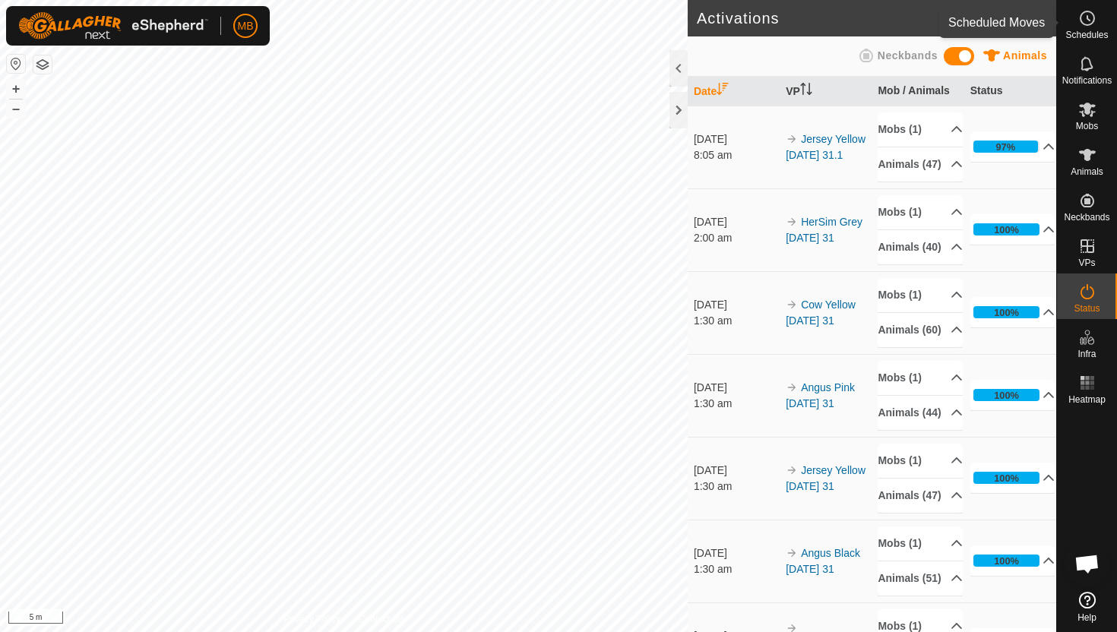
click at [1090, 19] on icon at bounding box center [1087, 18] width 18 height 18
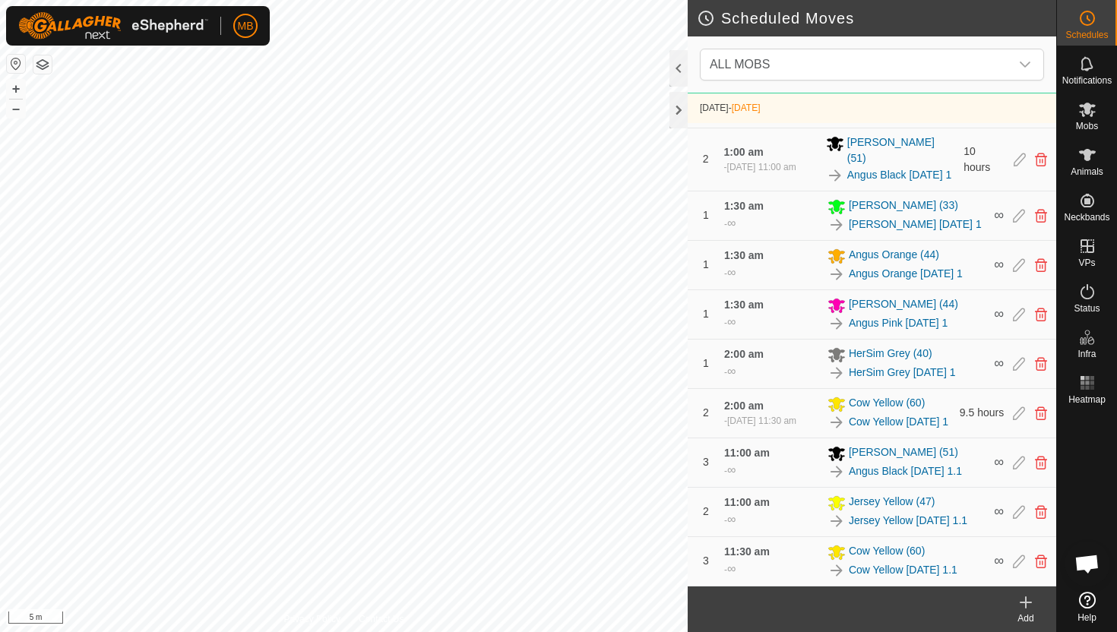
scroll to position [1048, 0]
